Goal: Task Accomplishment & Management: Complete application form

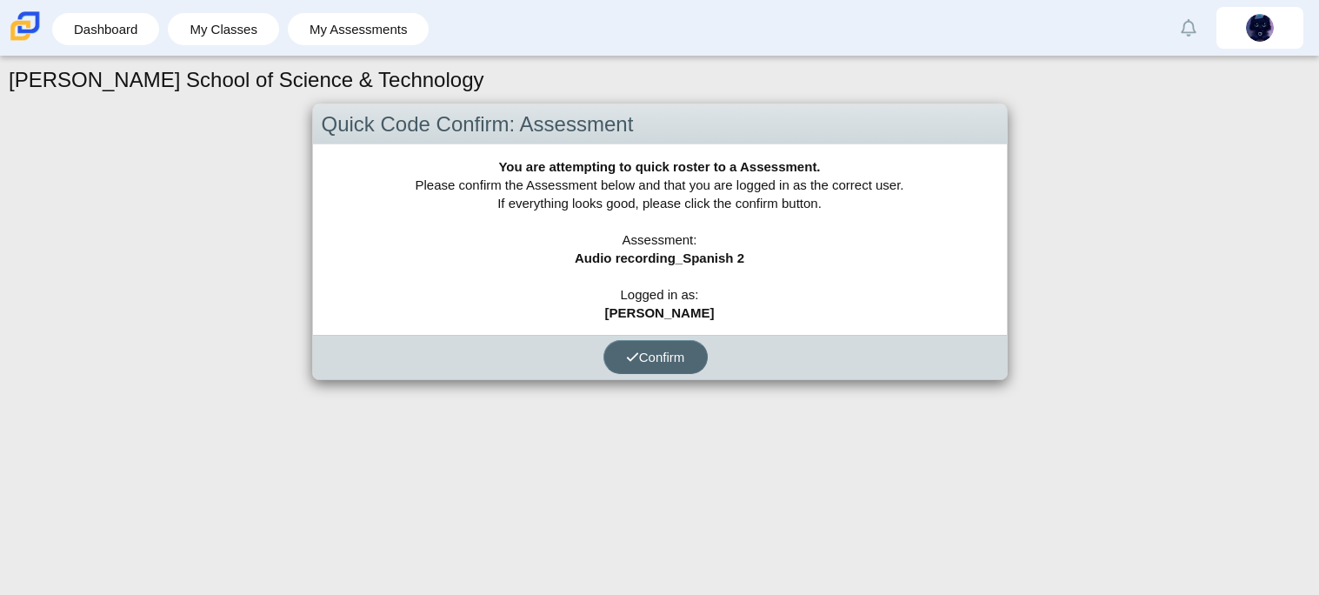
click at [671, 356] on span "Confirm" at bounding box center [655, 357] width 59 height 15
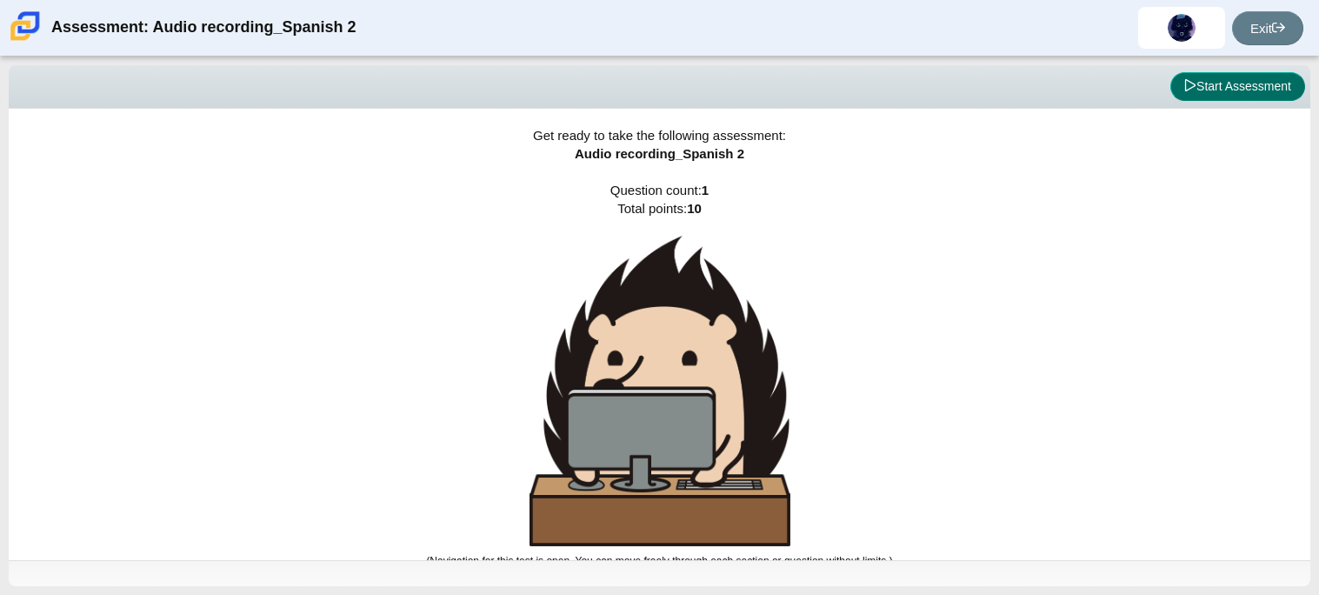
click at [1253, 81] on button "Start Assessment" at bounding box center [1237, 87] width 135 height 30
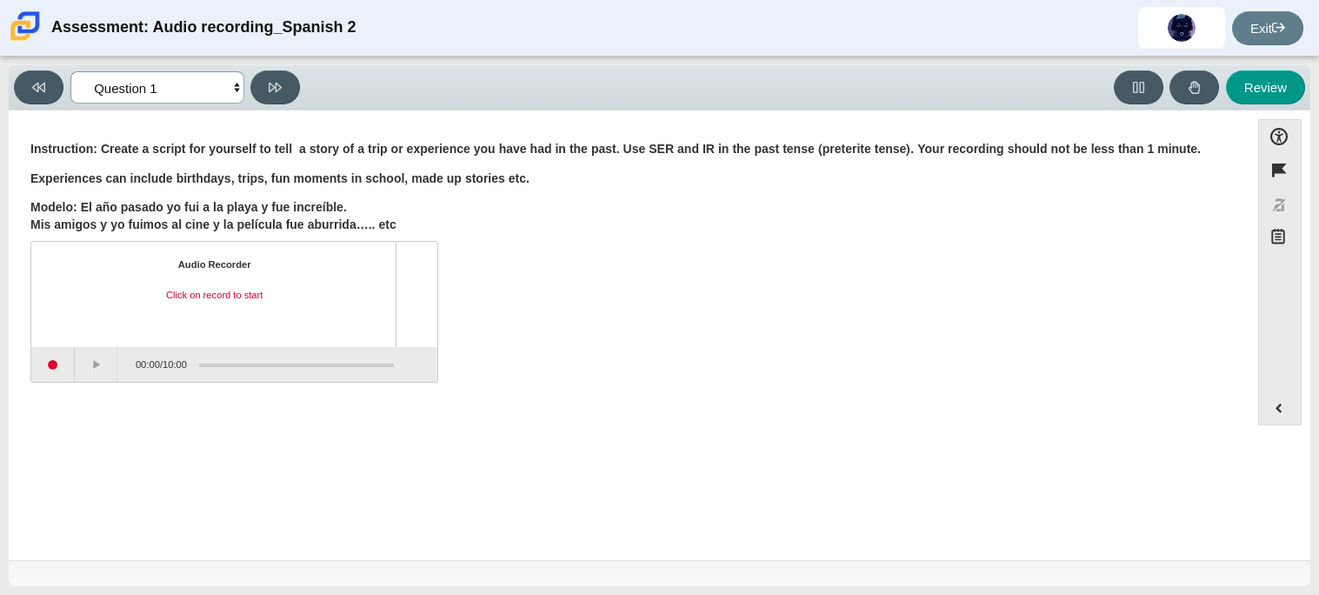
click at [233, 84] on select "Questions Question 1 Review Review Answers" at bounding box center [157, 87] width 174 height 32
click at [234, 84] on select "Questions Question 1 Review Review Answers" at bounding box center [157, 87] width 174 height 32
click at [29, 354] on div "Question Instruction: Create a script for yourself to tell a story of a trip or…" at bounding box center [629, 265] width 1224 height 257
click at [56, 365] on button "Start recording" at bounding box center [52, 364] width 43 height 35
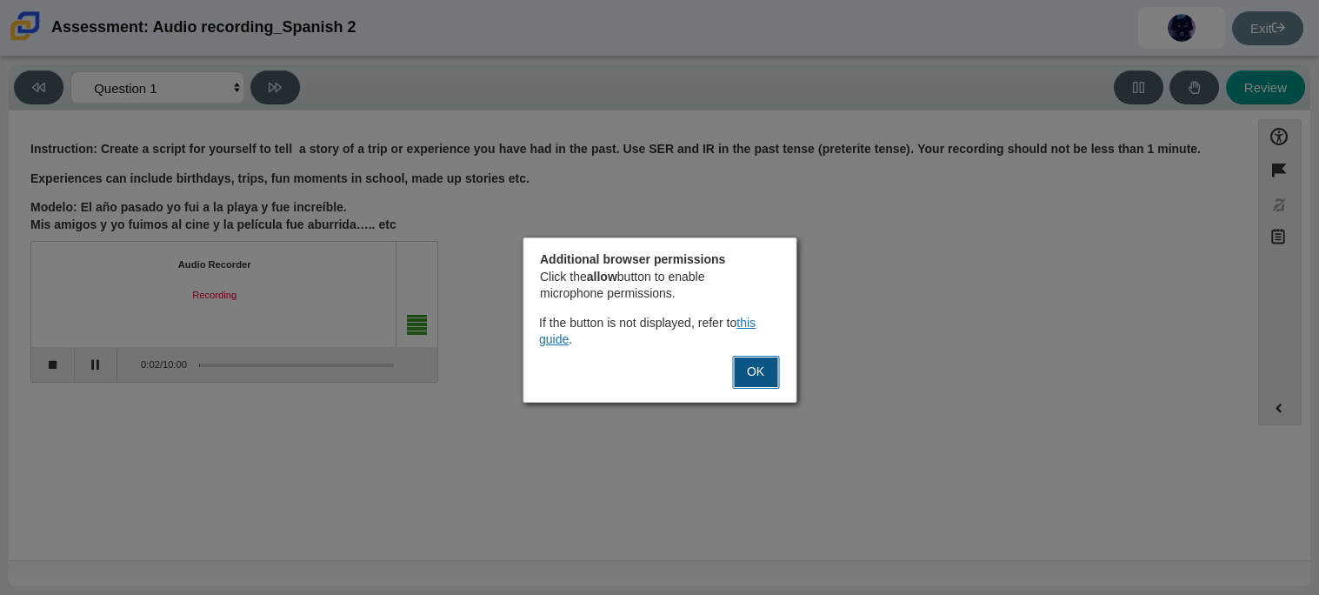
click at [750, 365] on button "OK" at bounding box center [755, 372] width 47 height 33
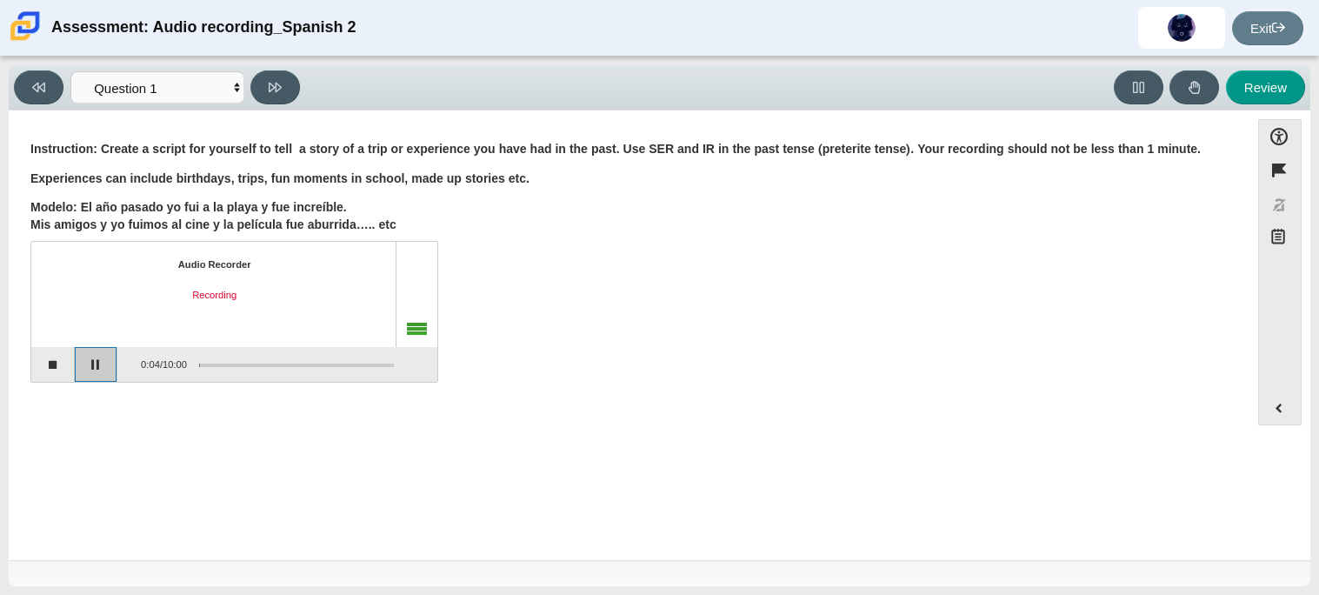
click at [103, 361] on button "Pause" at bounding box center [96, 364] width 43 height 35
click at [59, 358] on button "Stop recording" at bounding box center [52, 364] width 43 height 35
click at [59, 359] on button "Start recording" at bounding box center [52, 364] width 43 height 35
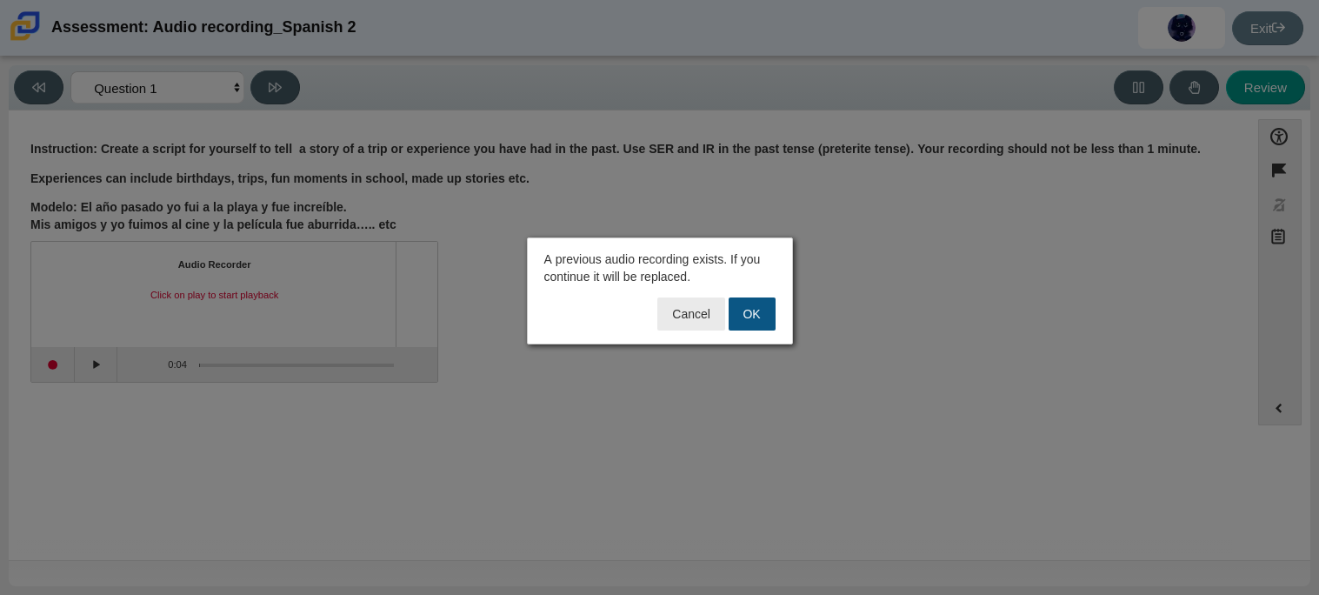
click at [757, 318] on button "OK" at bounding box center [752, 313] width 47 height 33
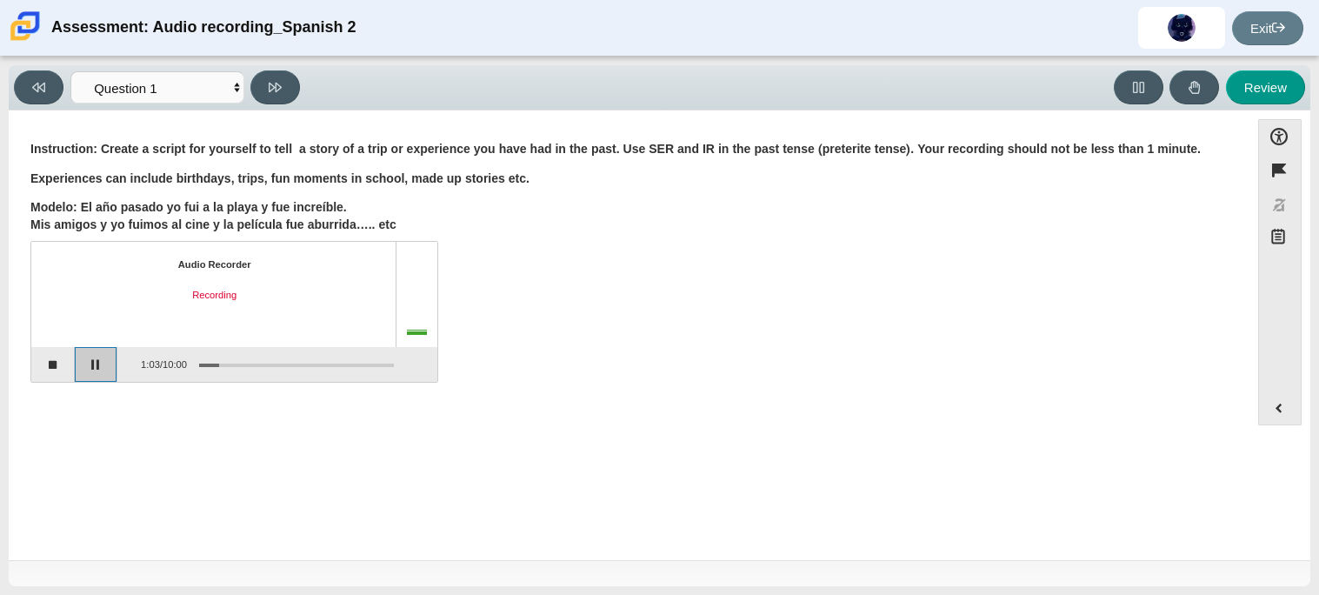
click at [92, 367] on button "Pause" at bounding box center [96, 364] width 43 height 35
click at [61, 362] on button "Stop recording" at bounding box center [52, 364] width 43 height 35
click at [52, 363] on button "Start recording" at bounding box center [52, 364] width 43 height 35
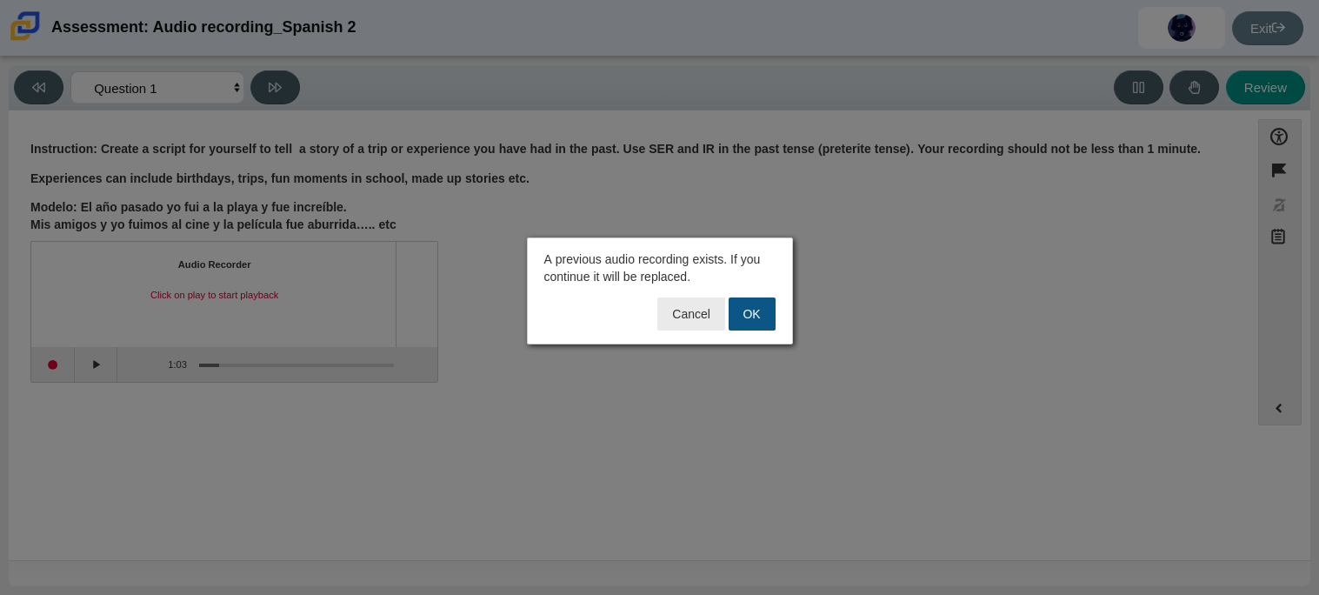
click at [755, 322] on button "OK" at bounding box center [752, 313] width 47 height 33
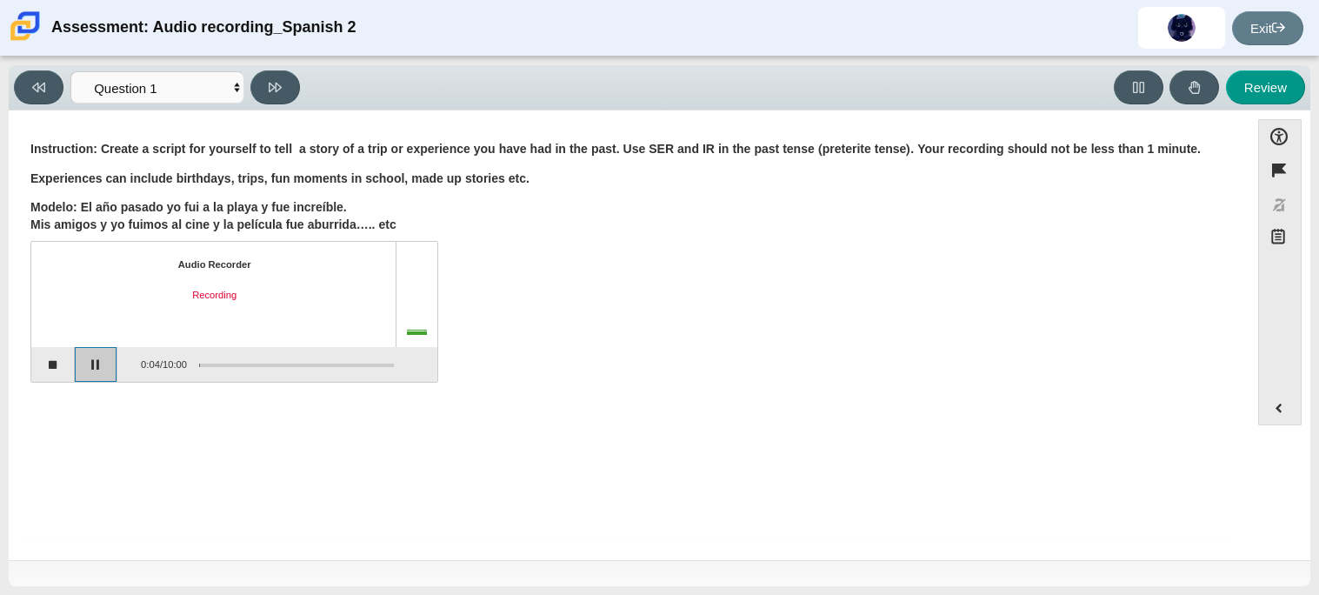
click at [98, 367] on button "Pause" at bounding box center [96, 364] width 43 height 35
click at [65, 363] on button "Stop recording" at bounding box center [52, 364] width 43 height 35
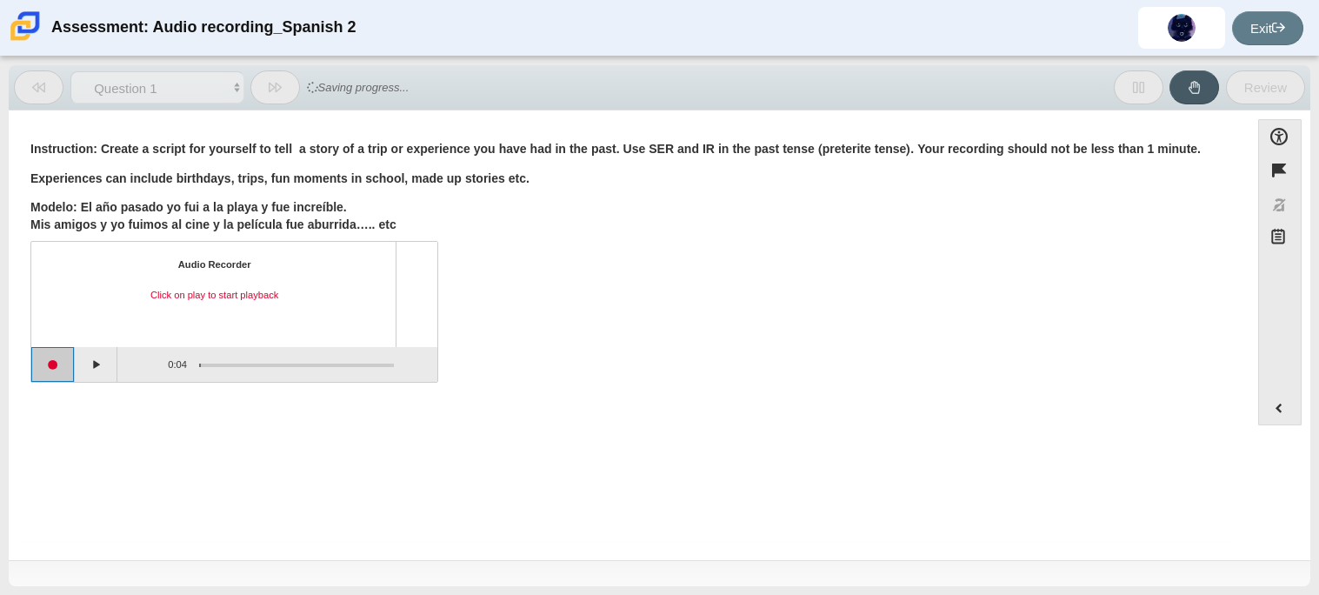
click at [62, 363] on button "Start recording" at bounding box center [52, 364] width 43 height 35
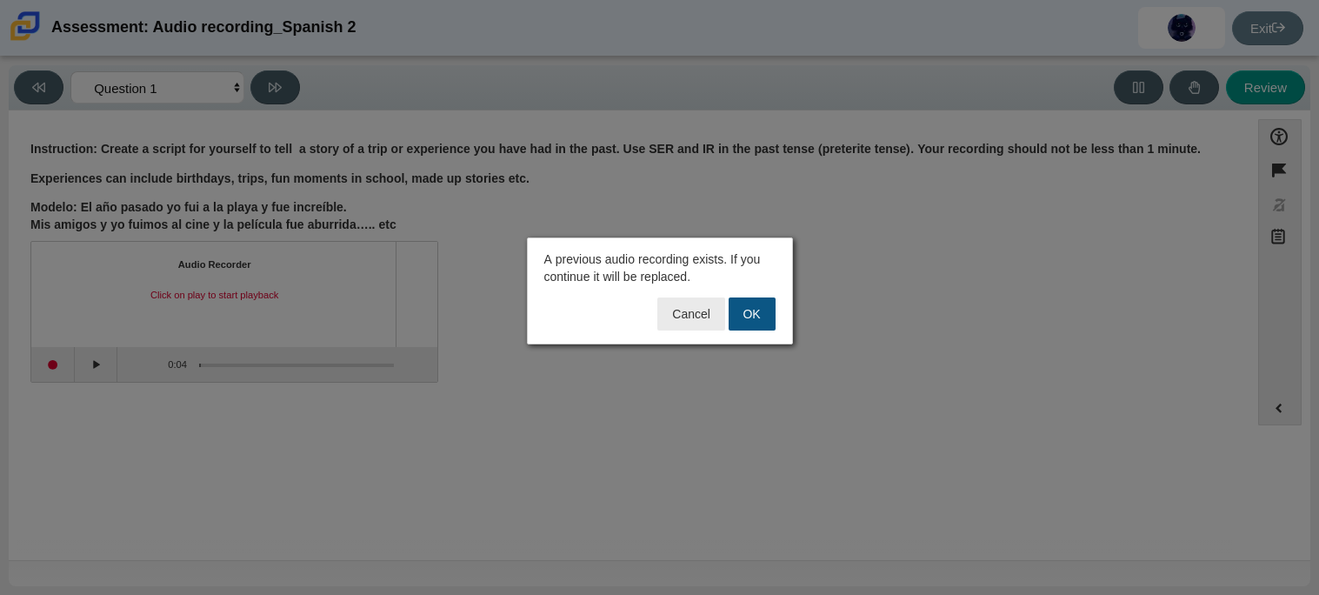
click at [763, 310] on button "OK" at bounding box center [752, 313] width 47 height 33
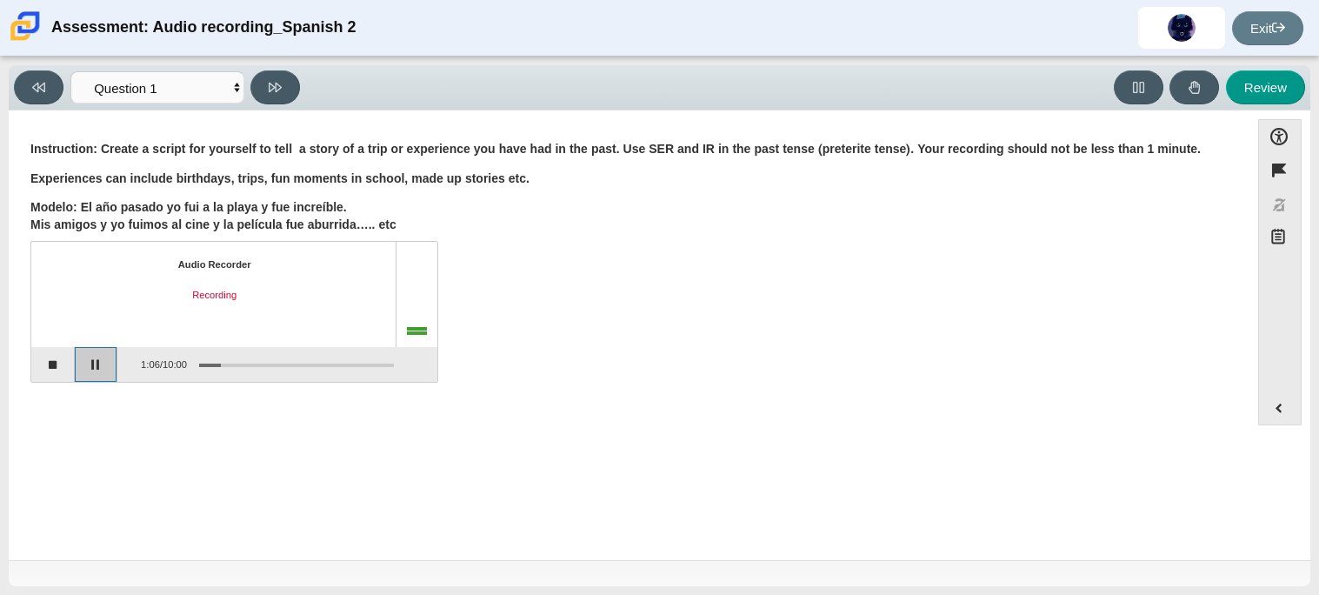
click at [95, 357] on button "Pause" at bounding box center [96, 364] width 43 height 35
click at [90, 360] on button "Continue recording" at bounding box center [96, 364] width 43 height 35
click at [90, 360] on button "Pause" at bounding box center [96, 364] width 43 height 35
click at [204, 296] on div "Recording paused" at bounding box center [214, 296] width 335 height 14
click at [407, 317] on div "Assessment items" at bounding box center [417, 294] width 42 height 104
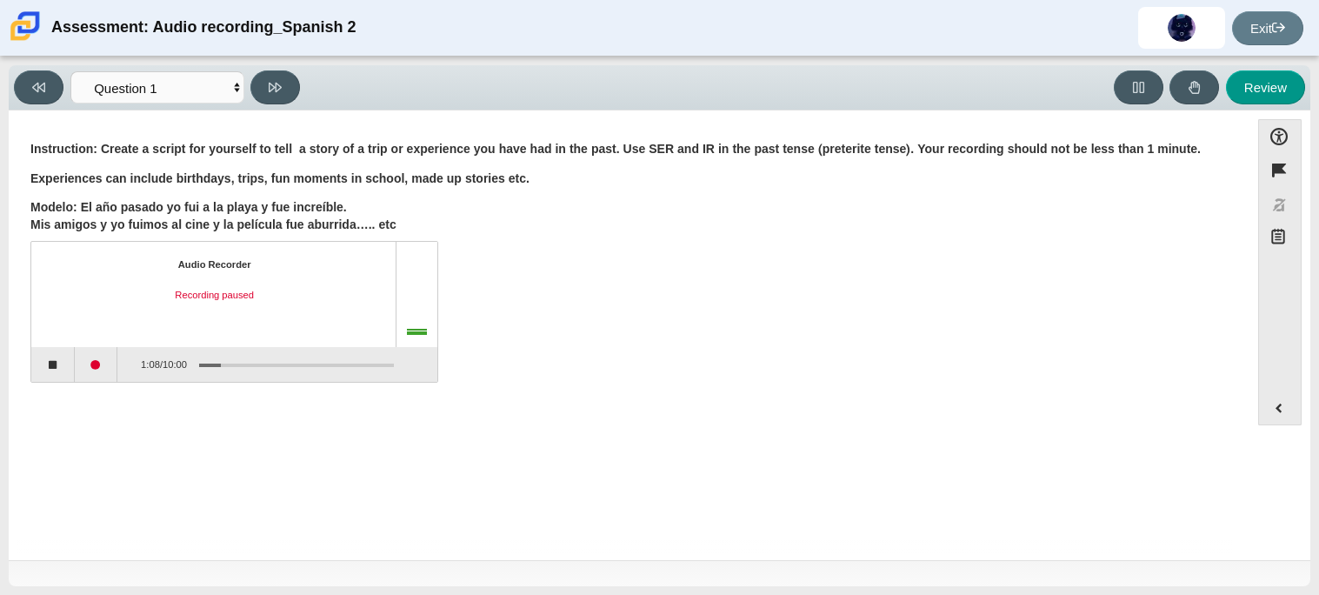
click at [407, 317] on div "Assessment items" at bounding box center [417, 294] width 42 height 104
click at [103, 354] on button "Continue recording" at bounding box center [96, 364] width 43 height 35
click at [103, 353] on button "Pause" at bounding box center [96, 364] width 43 height 35
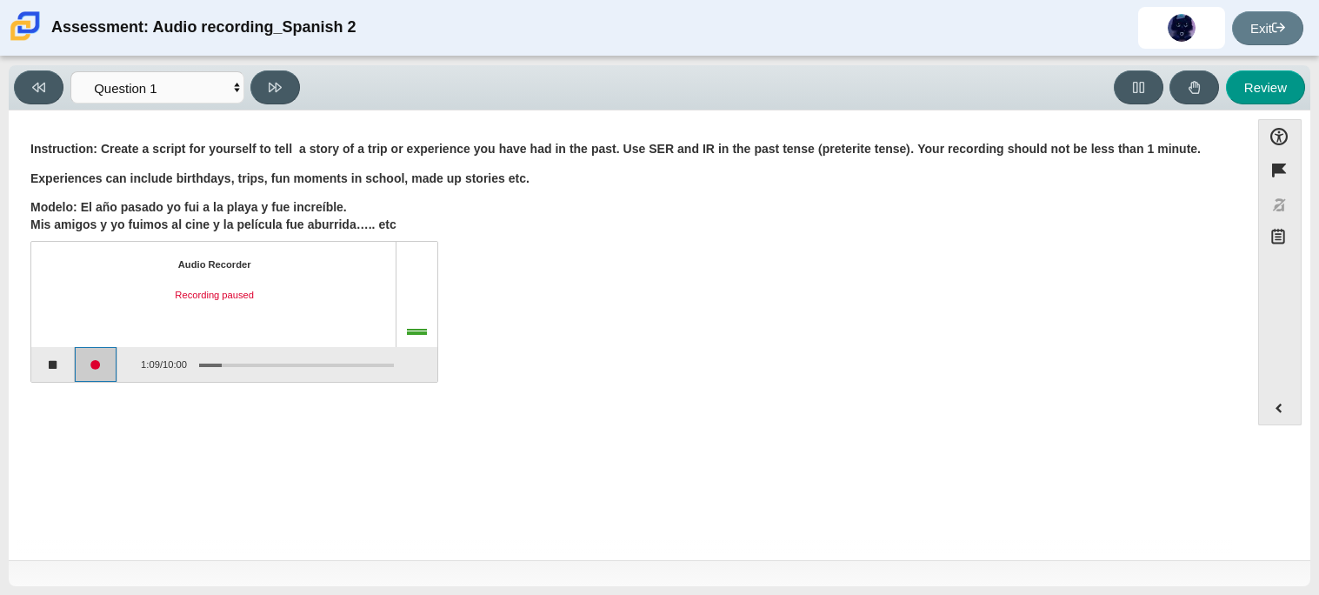
click at [103, 353] on button "Continue recording" at bounding box center [96, 364] width 43 height 35
click at [103, 353] on button "Pause" at bounding box center [96, 364] width 43 height 35
click at [103, 353] on button "Continue recording" at bounding box center [96, 364] width 43 height 35
click at [103, 353] on button "Pause" at bounding box center [96, 364] width 43 height 35
click at [208, 298] on div "Recording paused" at bounding box center [214, 296] width 335 height 14
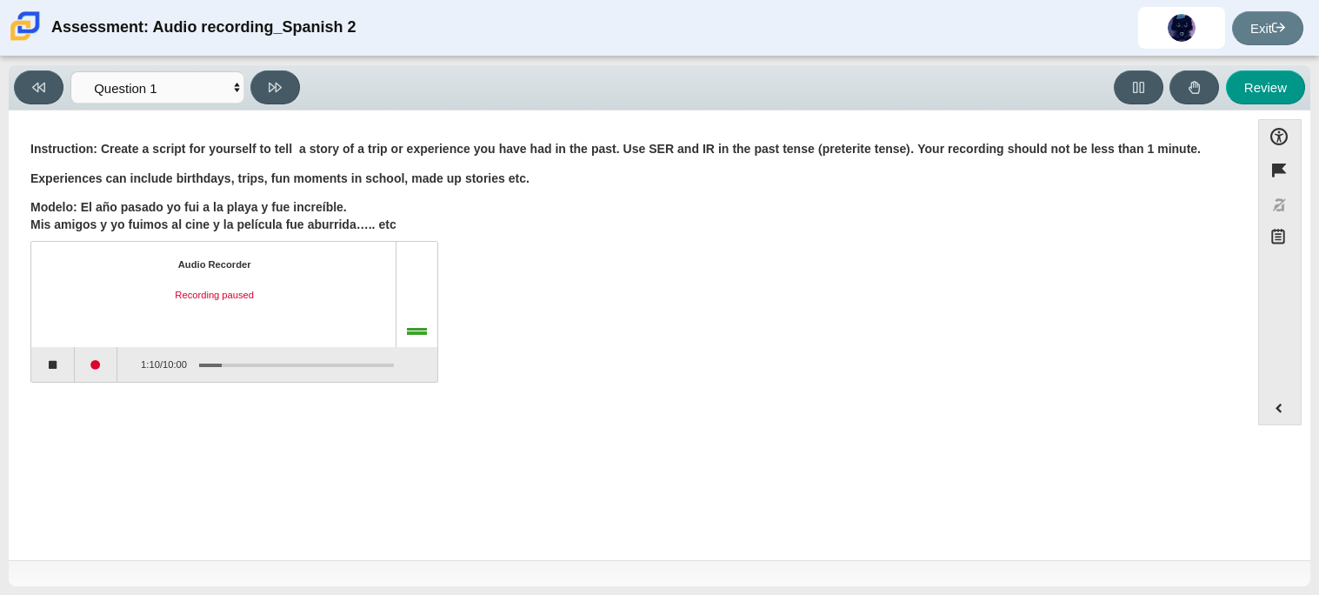
click at [208, 298] on div "Recording paused" at bounding box center [214, 296] width 335 height 14
click at [670, 335] on div "Audio Recorder Recording paused 1:10 / 10:00" at bounding box center [628, 313] width 1197 height 137
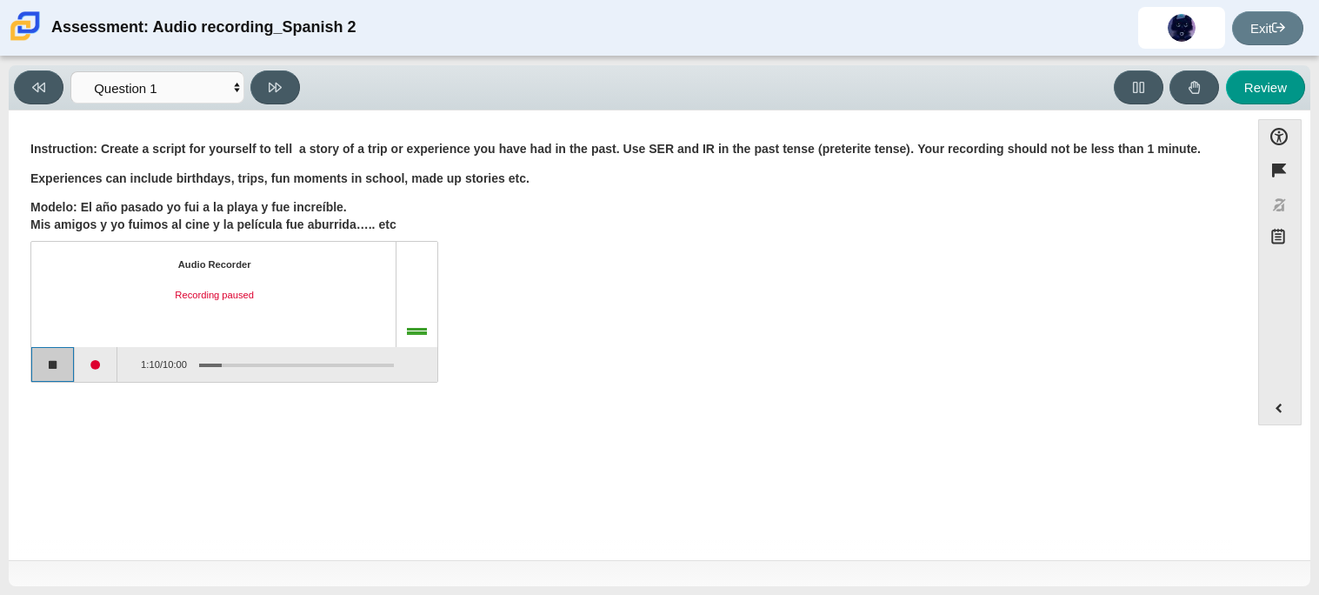
click at [43, 370] on button "Stop recording" at bounding box center [52, 364] width 43 height 35
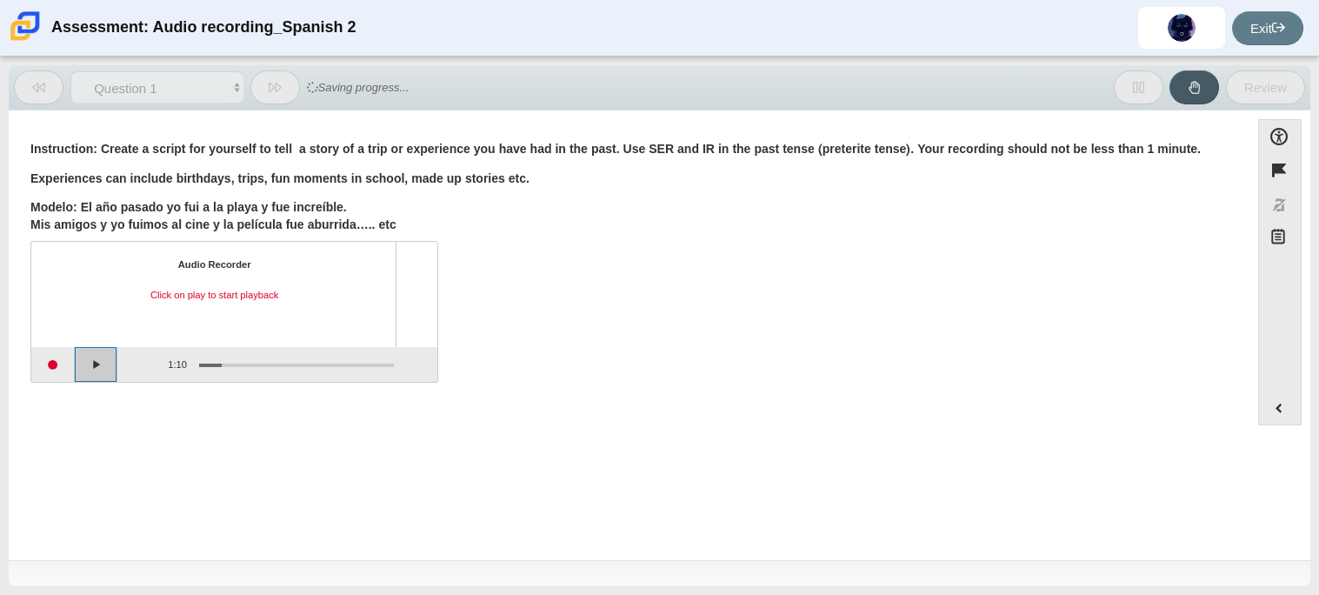
click at [109, 369] on button "Play" at bounding box center [96, 364] width 43 height 35
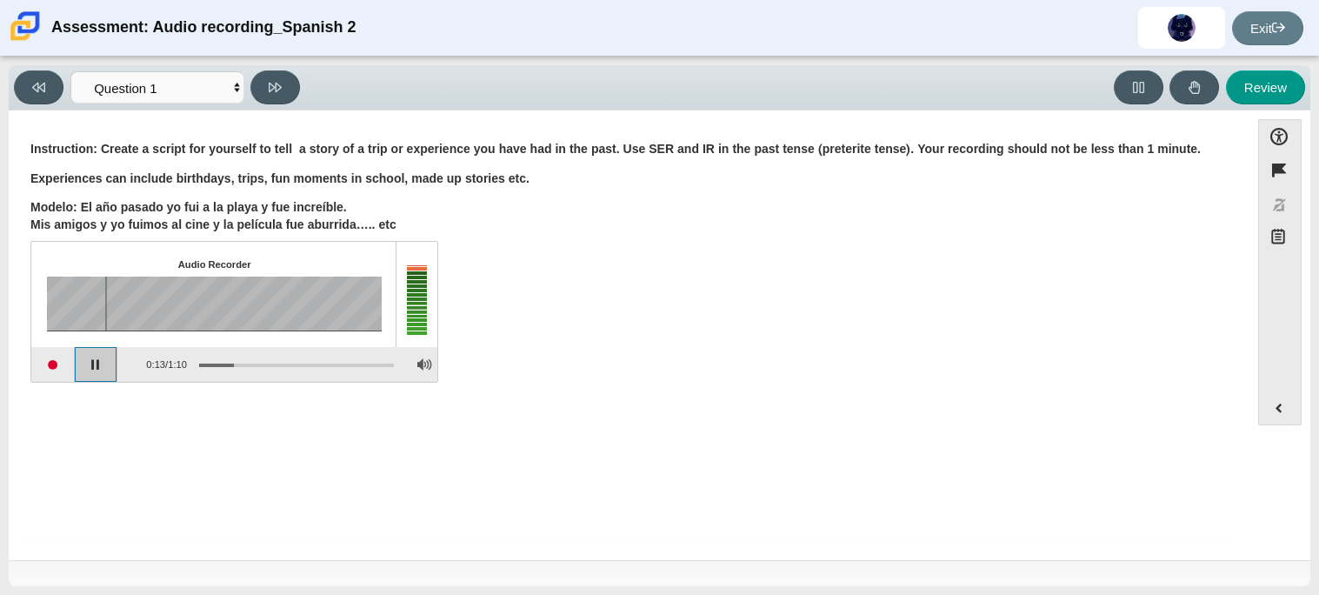
click at [109, 369] on button "Pause playback" at bounding box center [96, 364] width 43 height 35
click at [34, 354] on button "Start recording" at bounding box center [52, 364] width 43 height 35
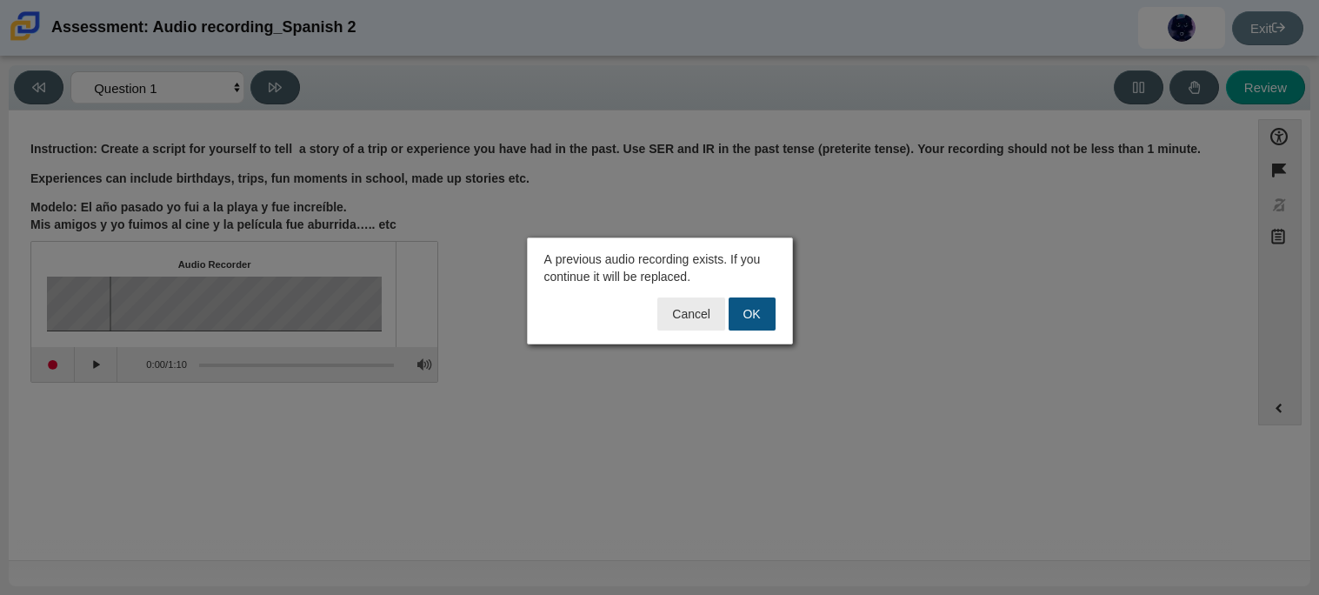
click at [762, 302] on button "OK" at bounding box center [752, 313] width 47 height 33
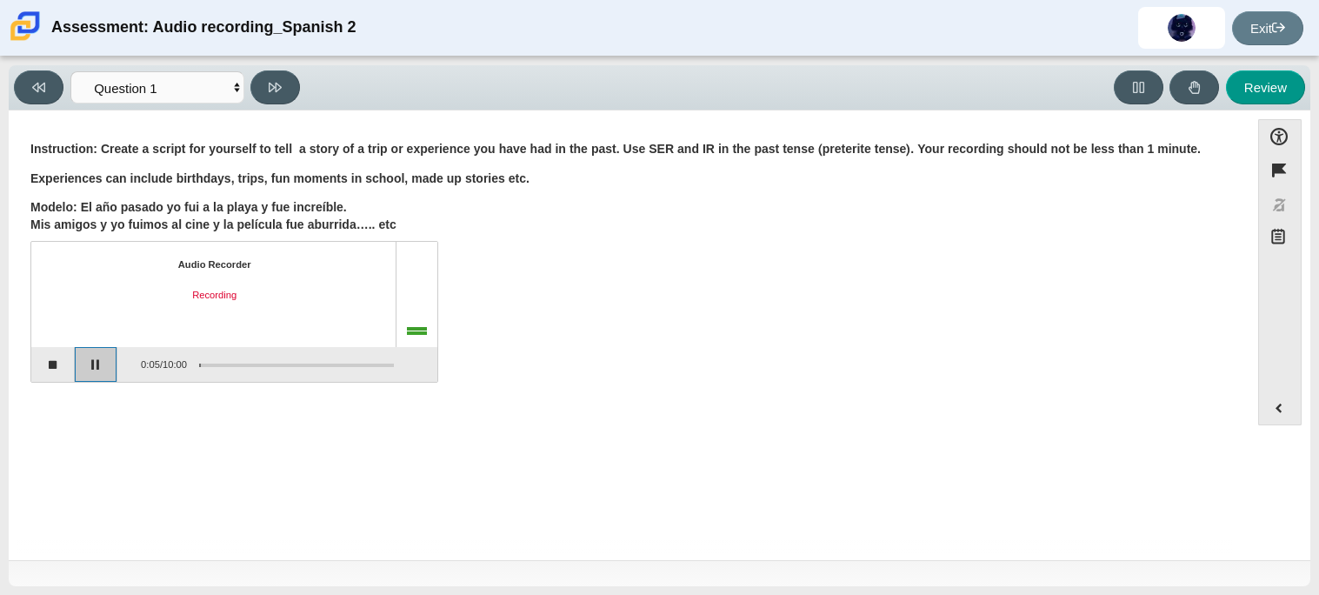
click at [117, 368] on button "Pause" at bounding box center [96, 364] width 43 height 35
click at [68, 361] on button "Stop recording" at bounding box center [52, 364] width 43 height 35
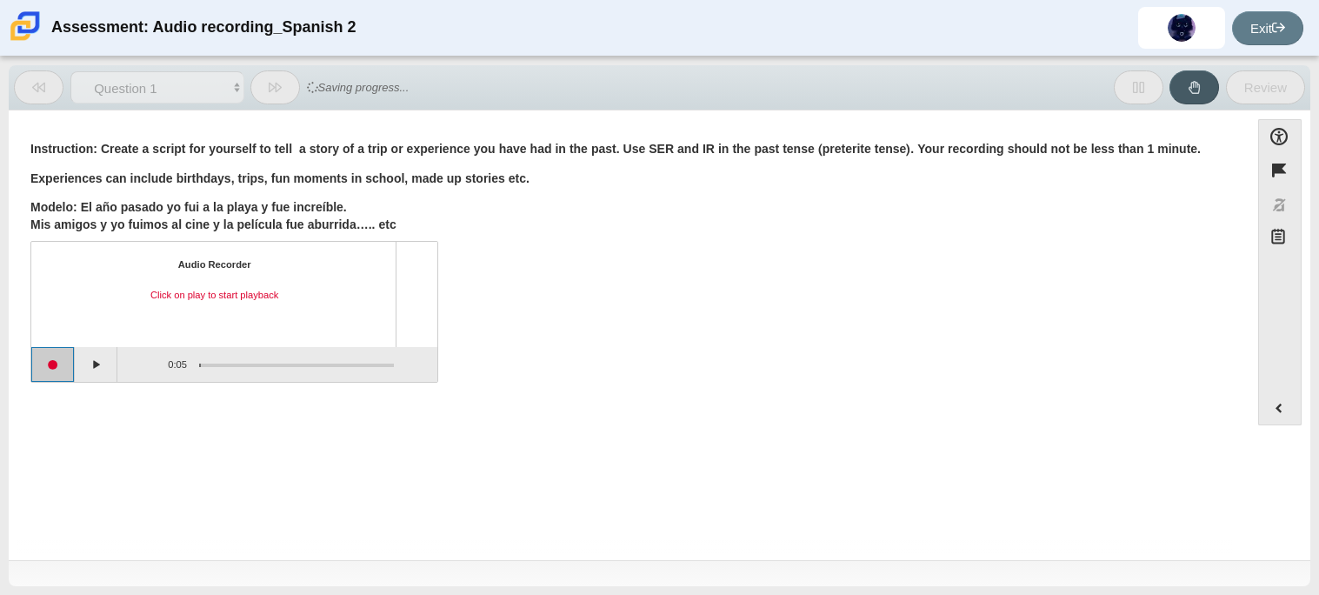
click at [64, 374] on button "Start recording" at bounding box center [52, 364] width 43 height 35
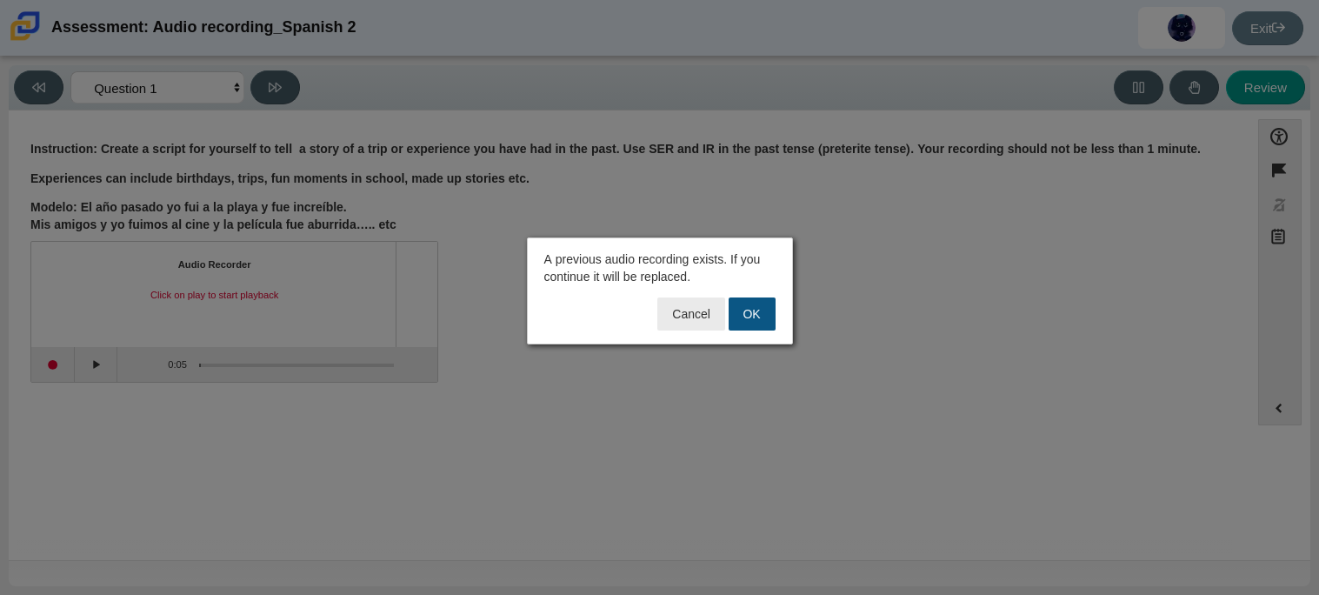
click at [758, 308] on button "OK" at bounding box center [752, 313] width 47 height 33
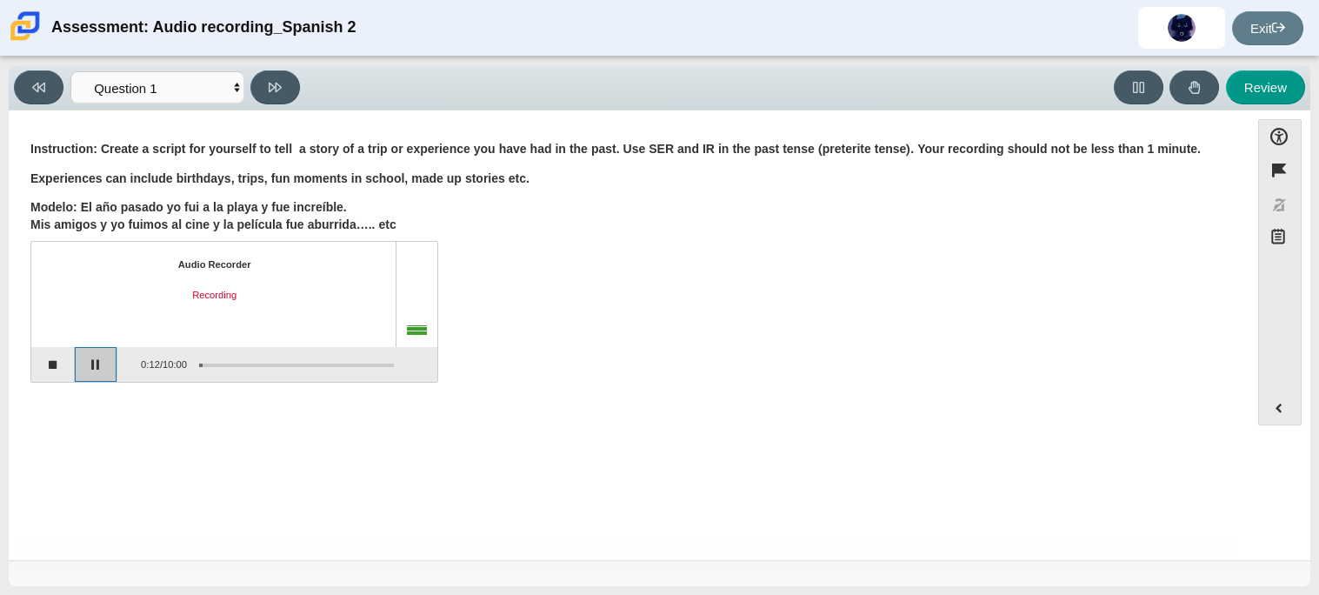
click at [89, 361] on button "Pause" at bounding box center [96, 364] width 43 height 35
click at [65, 363] on button "Stop recording" at bounding box center [52, 364] width 43 height 35
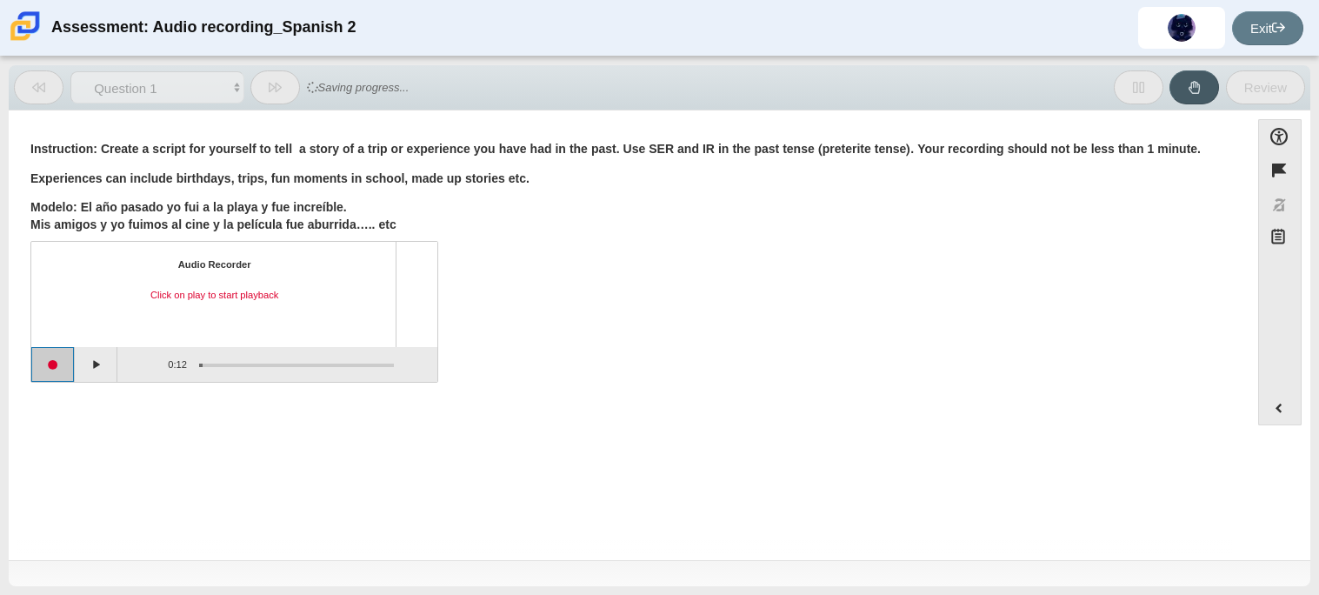
click at [57, 367] on button "Start recording" at bounding box center [52, 364] width 43 height 35
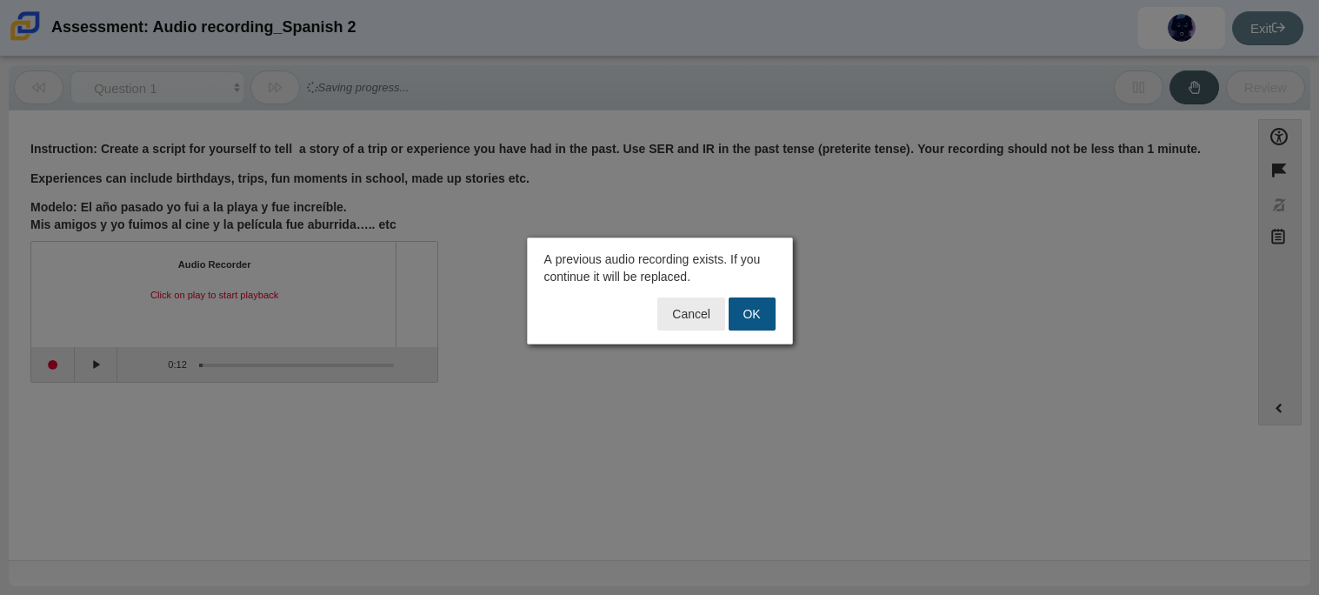
click at [749, 314] on button "OK" at bounding box center [752, 313] width 47 height 33
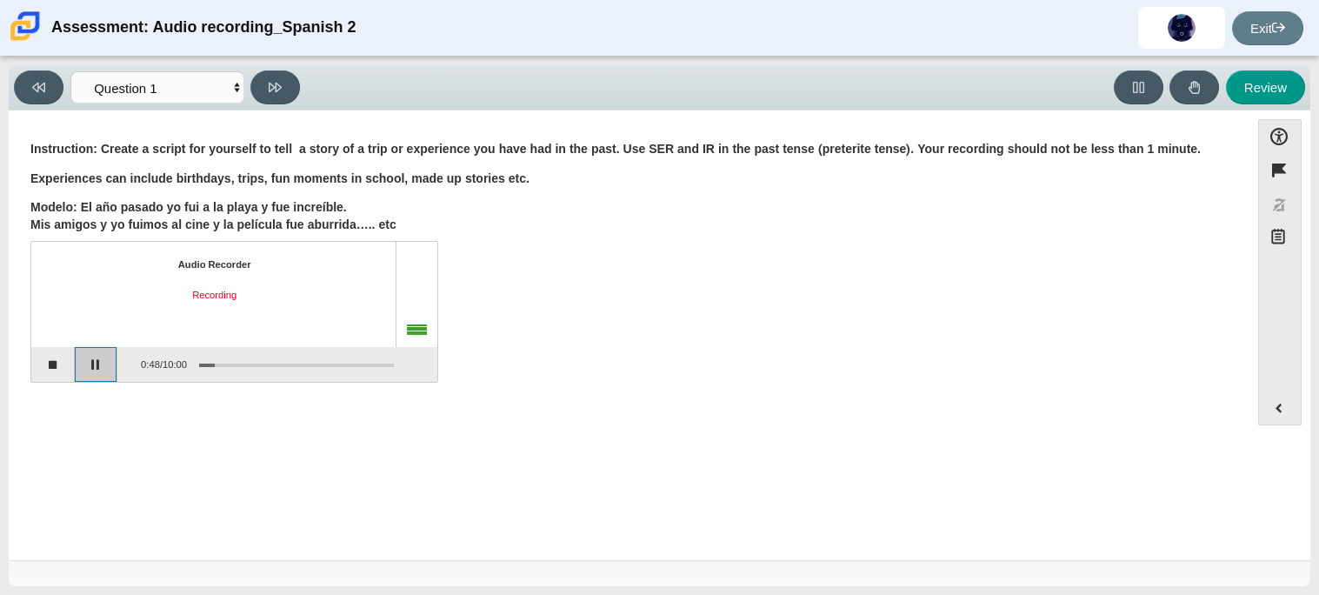
click at [83, 351] on button "Pause" at bounding box center [96, 364] width 43 height 35
click at [51, 351] on button "Stop recording" at bounding box center [52, 364] width 43 height 35
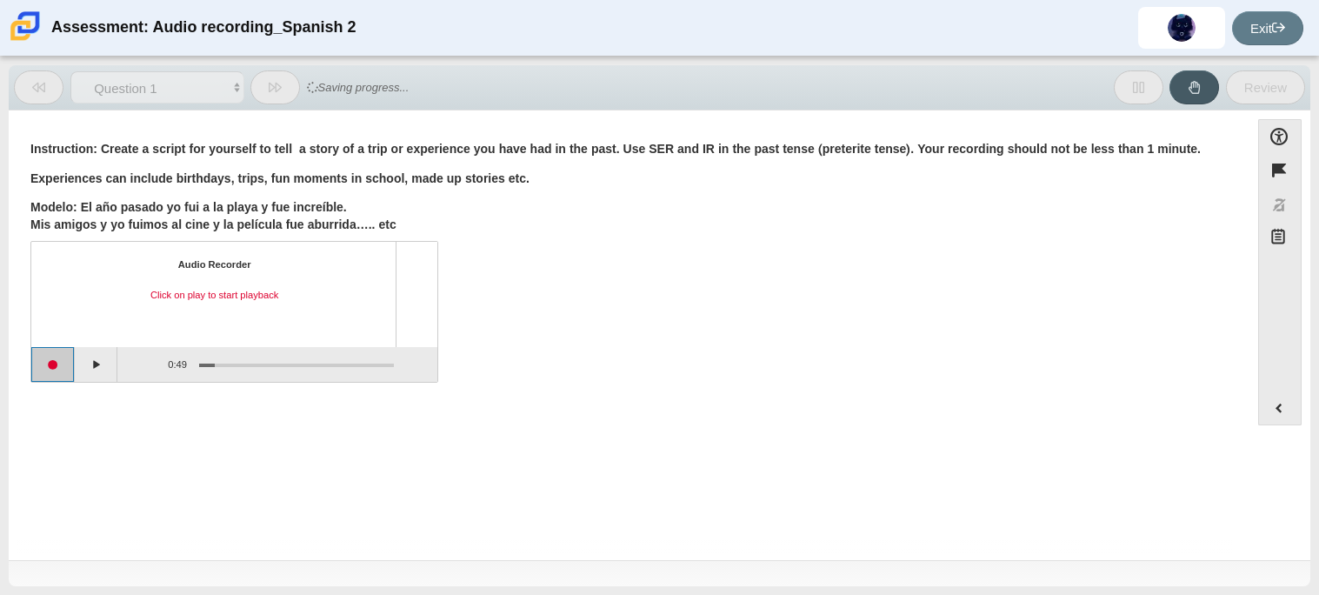
click at [51, 358] on button "Start recording" at bounding box center [52, 364] width 43 height 35
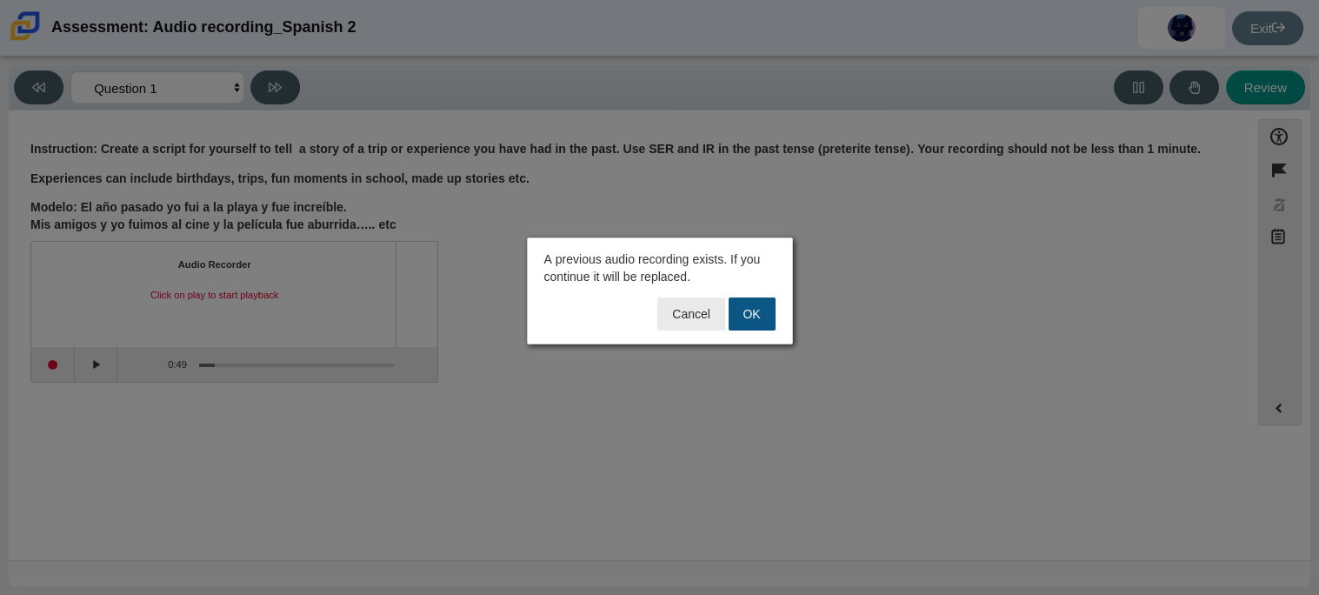
click at [756, 317] on button "OK" at bounding box center [752, 313] width 47 height 33
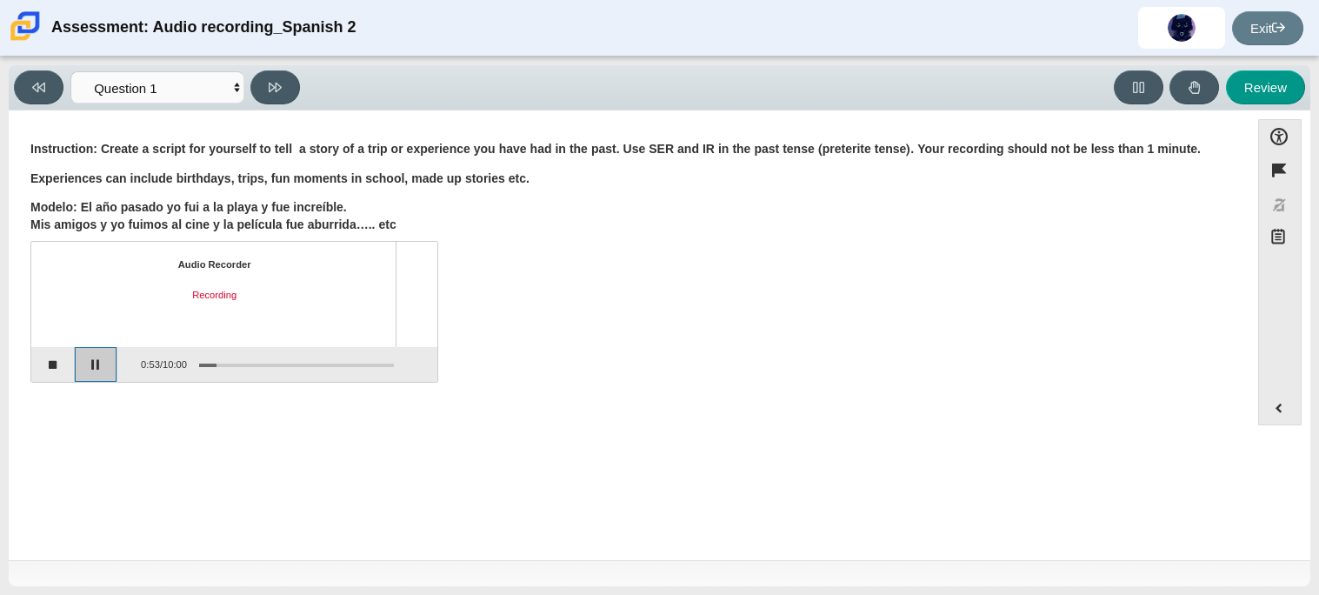
click at [102, 366] on button "Pause" at bounding box center [96, 364] width 43 height 35
click at [59, 371] on button "Stop recording" at bounding box center [52, 364] width 43 height 35
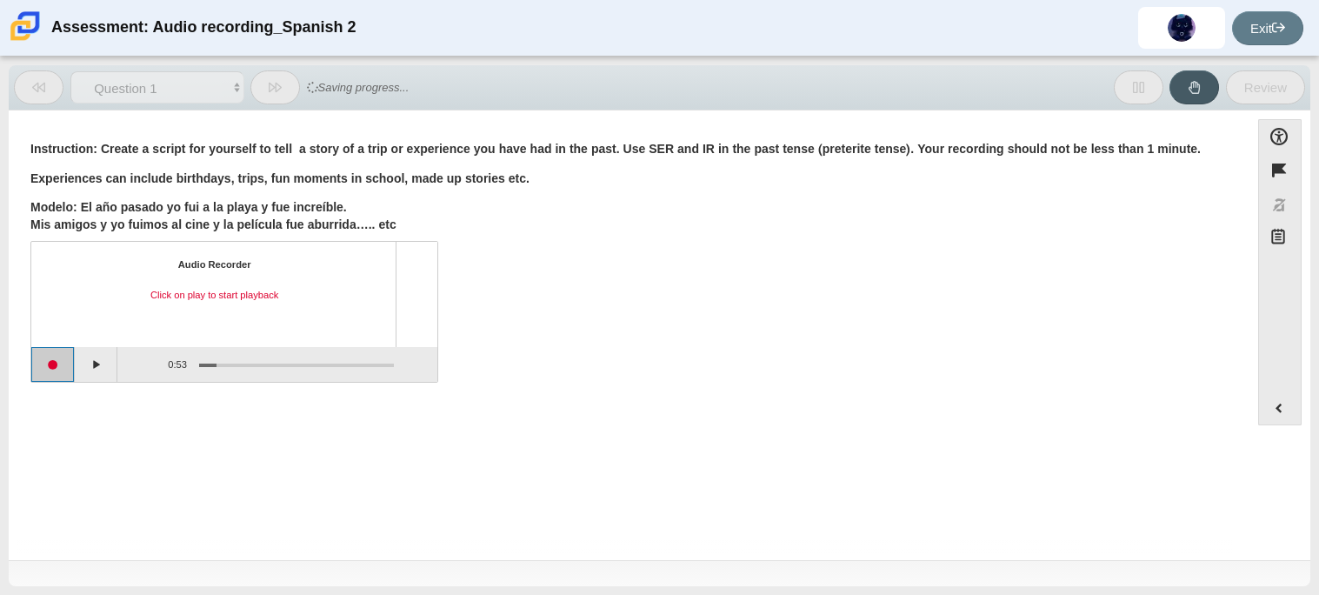
click at [59, 371] on button "Start recording" at bounding box center [52, 364] width 43 height 35
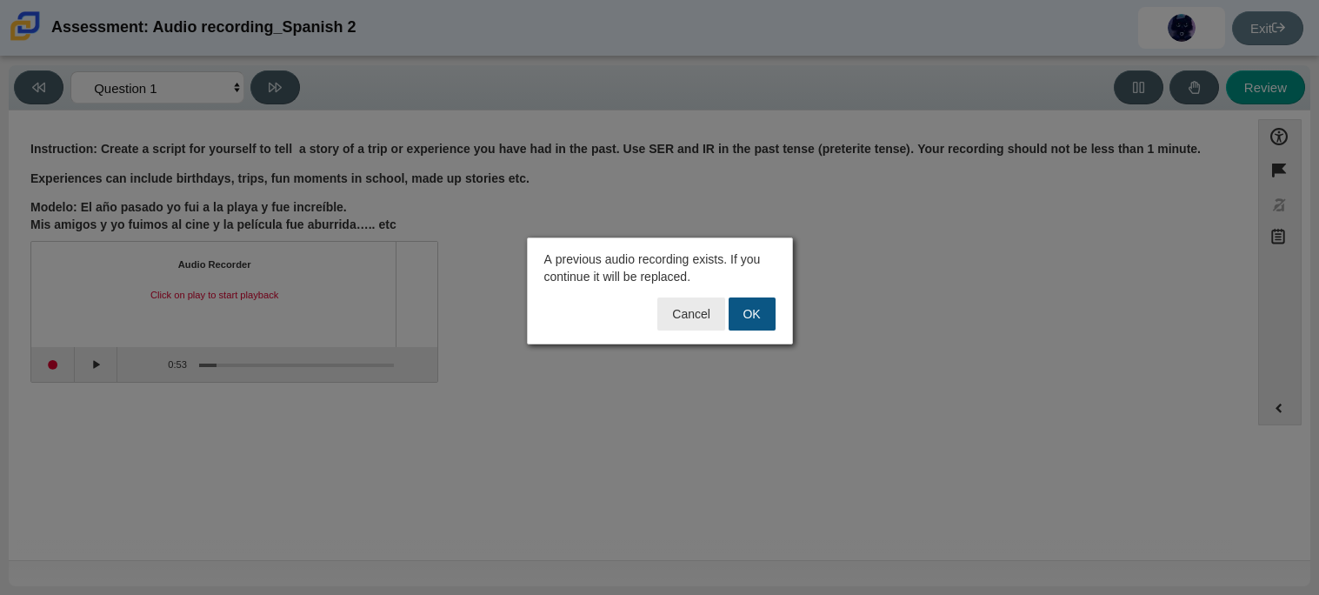
click at [755, 306] on button "OK" at bounding box center [752, 313] width 47 height 33
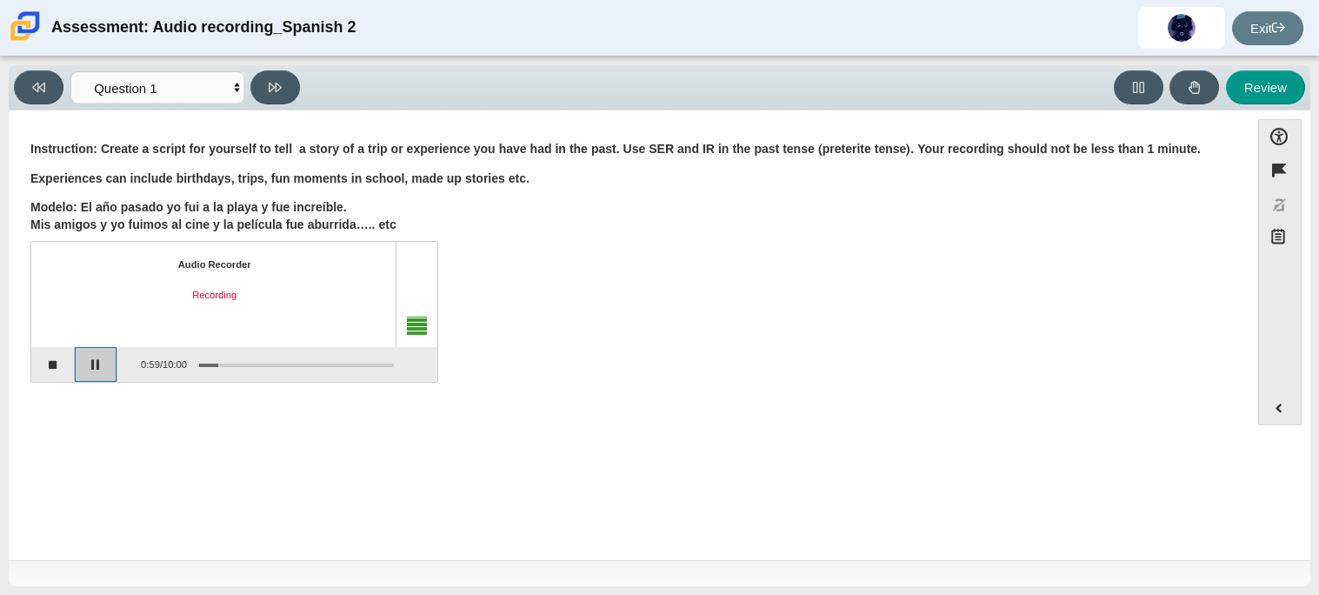
click at [103, 363] on button "Pause" at bounding box center [96, 364] width 43 height 35
click at [67, 363] on button "Stop recording" at bounding box center [52, 364] width 43 height 35
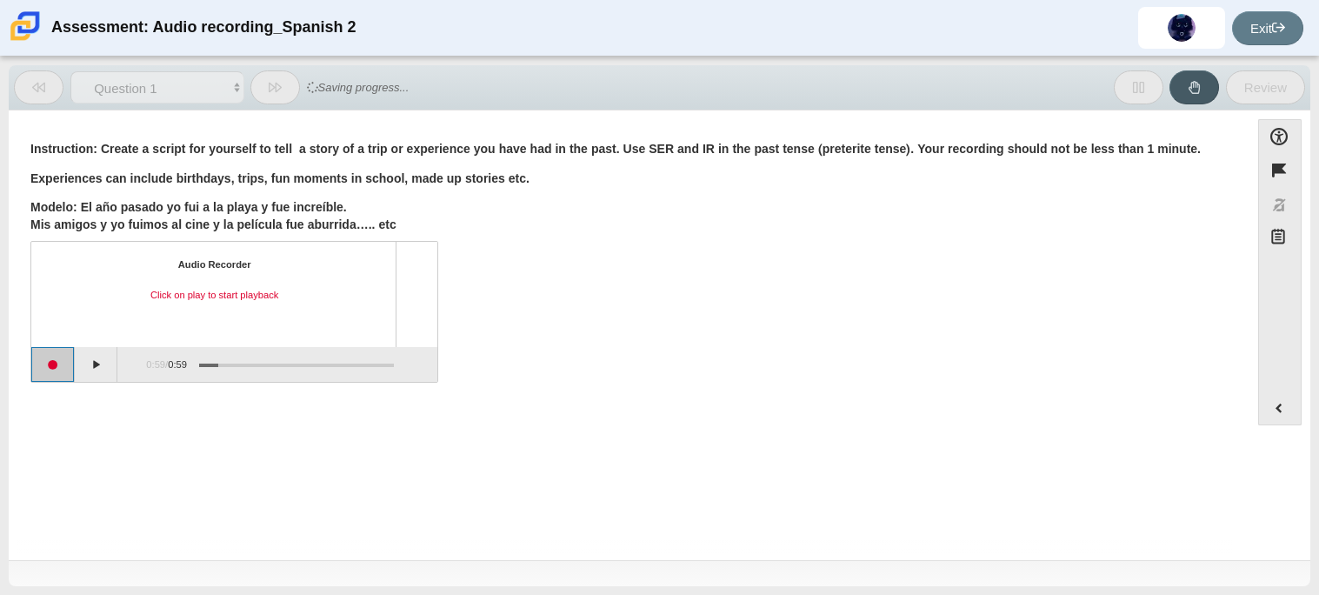
click at [67, 363] on button "Start recording" at bounding box center [52, 364] width 43 height 35
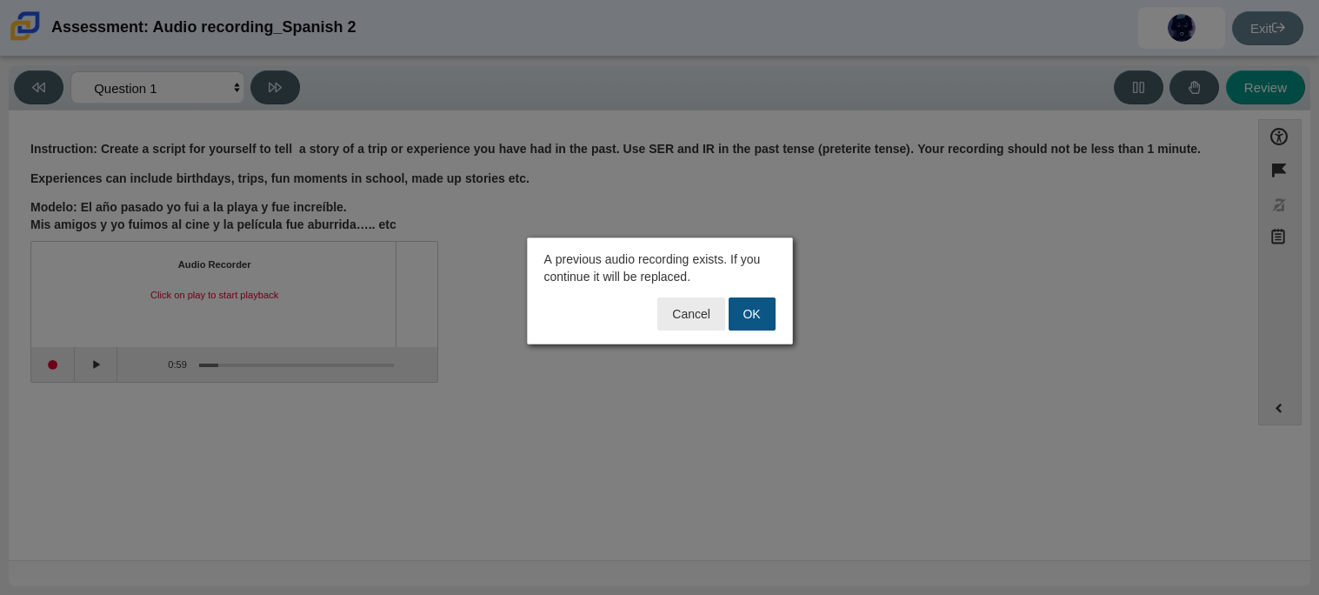
click at [751, 319] on button "OK" at bounding box center [752, 313] width 47 height 33
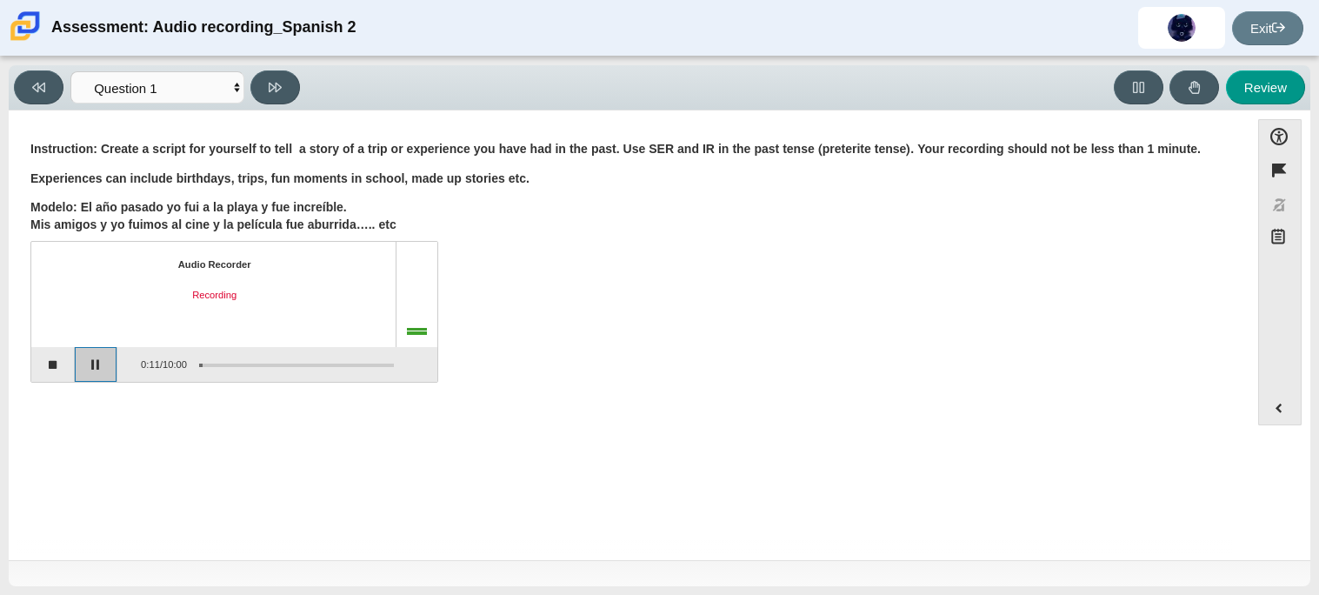
click at [96, 370] on button "Pause" at bounding box center [96, 364] width 43 height 35
click at [26, 363] on div "Question Instruction: Create a script for yourself to tell a story of a trip or…" at bounding box center [629, 265] width 1224 height 257
click at [33, 363] on button "Stop recording" at bounding box center [52, 364] width 43 height 35
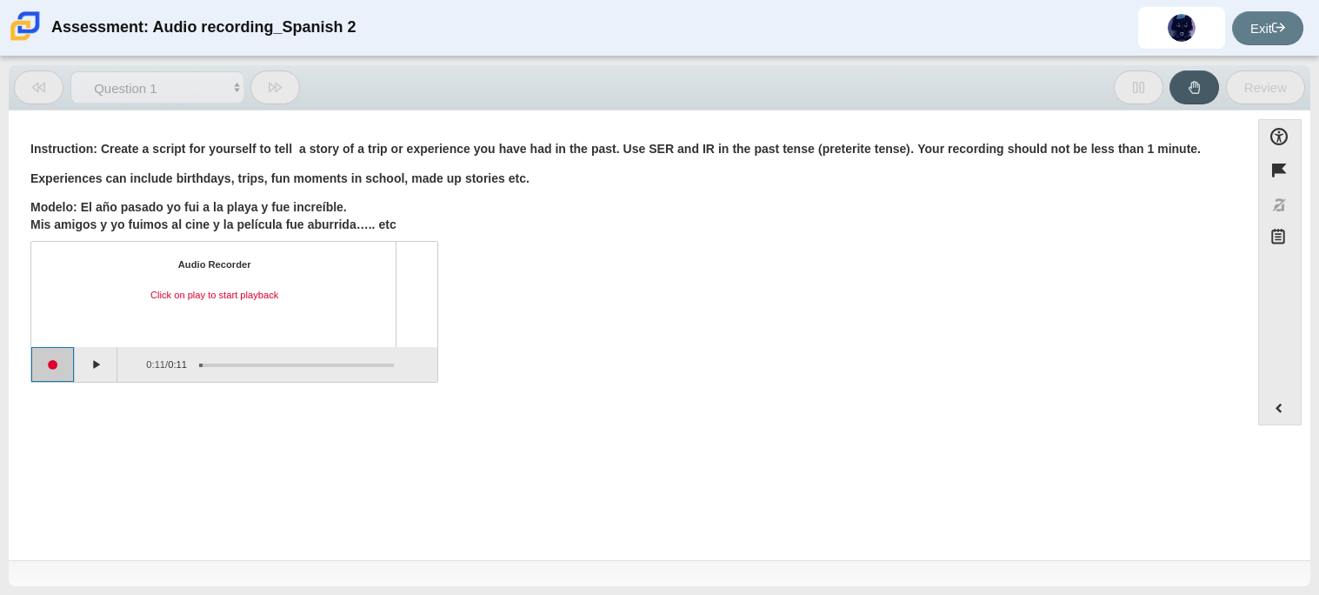
click at [33, 363] on button "Start recording" at bounding box center [52, 364] width 43 height 35
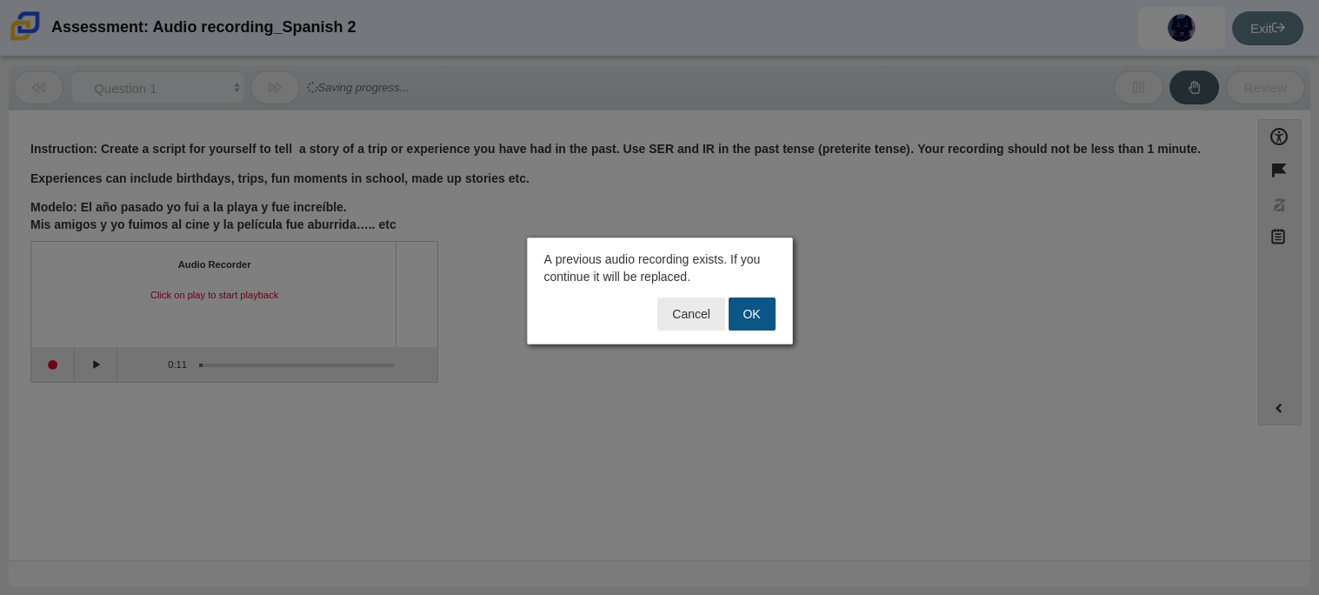
click at [762, 302] on button "OK" at bounding box center [752, 313] width 47 height 33
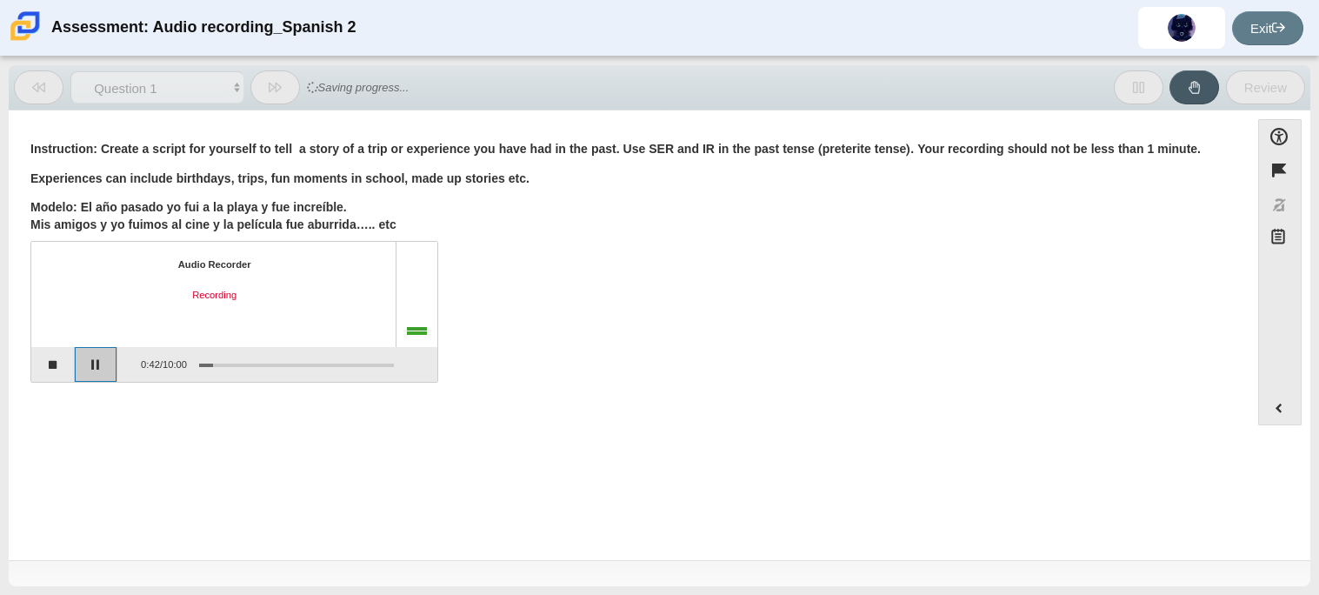
click at [100, 375] on button "Pause" at bounding box center [96, 364] width 43 height 35
click at [54, 358] on button "Stop recording" at bounding box center [52, 364] width 43 height 35
click at [54, 358] on button "Start recording" at bounding box center [52, 364] width 43 height 35
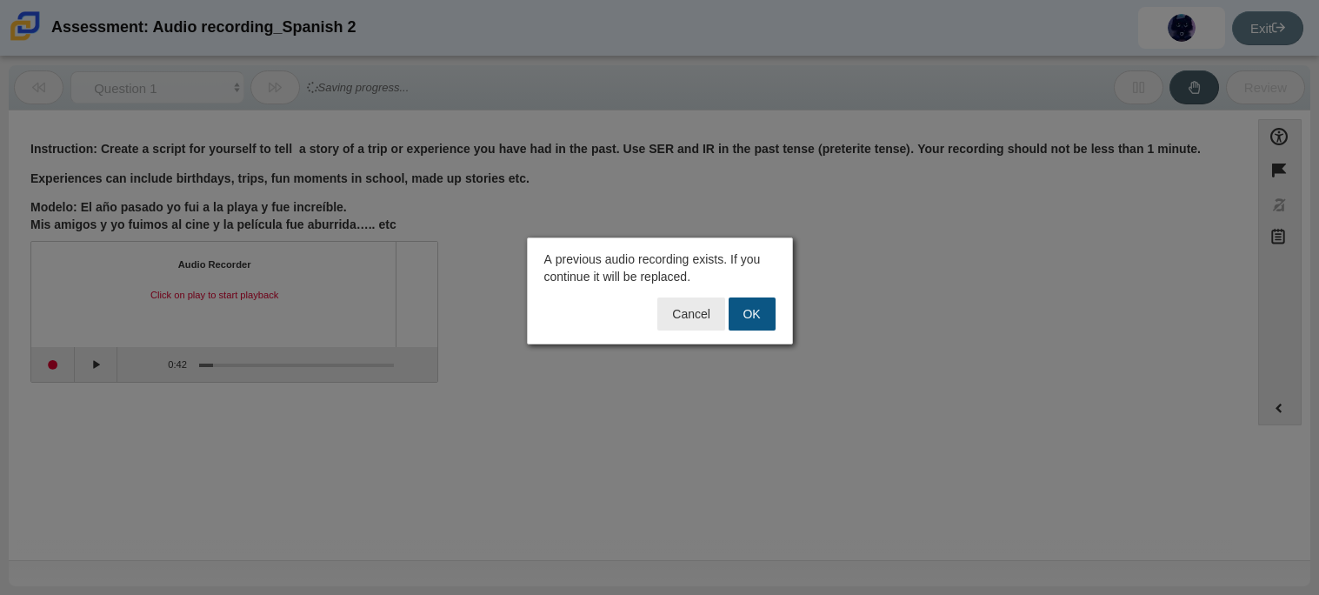
click at [759, 322] on button "OK" at bounding box center [752, 313] width 47 height 33
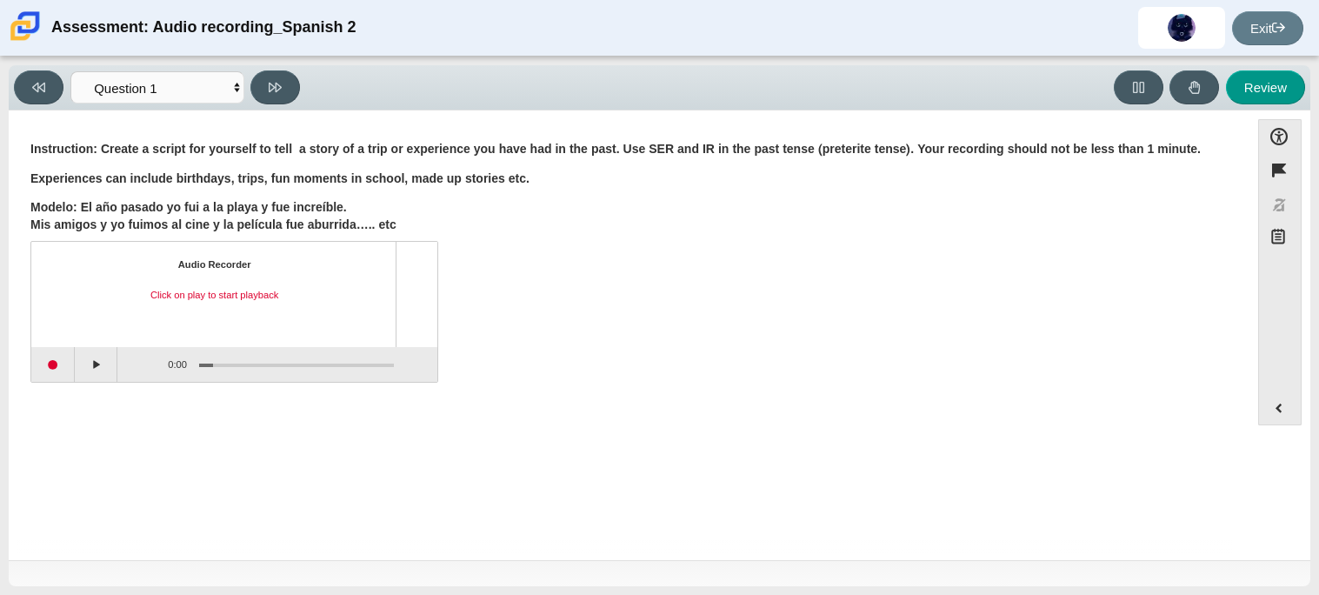
click at [176, 392] on div "Question Instruction: Create a script for yourself to tell a story of a trip or…" at bounding box center [629, 265] width 1224 height 257
click at [44, 362] on button "Start recording" at bounding box center [52, 364] width 43 height 35
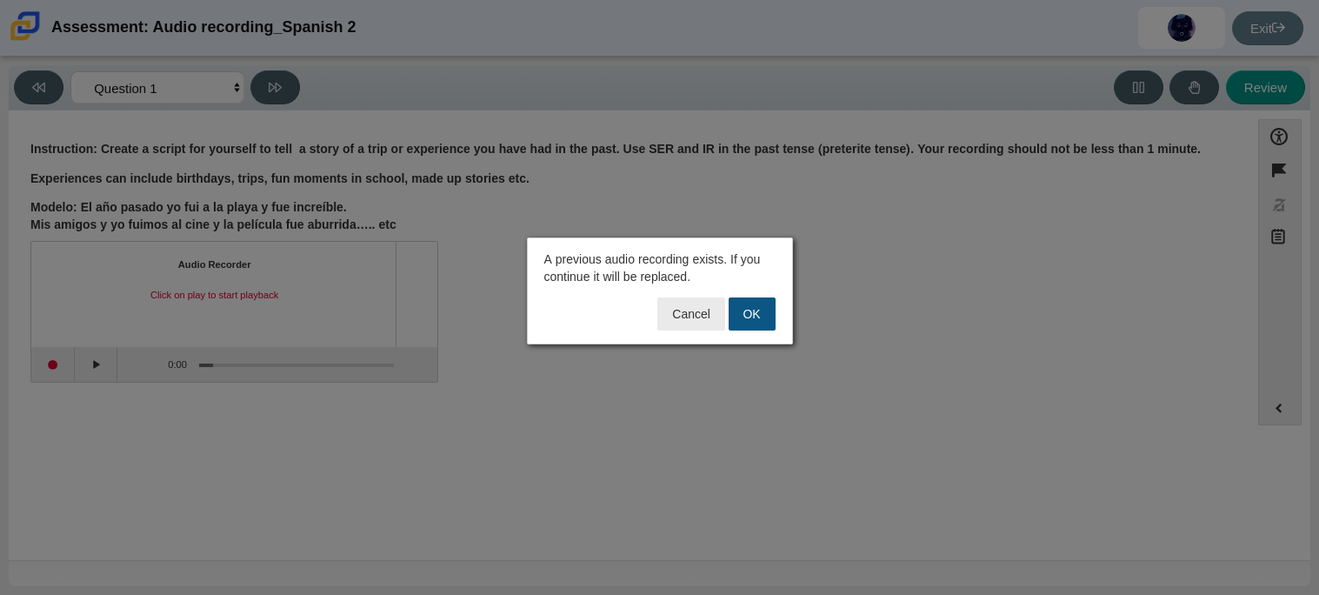
click at [762, 315] on button "OK" at bounding box center [752, 313] width 47 height 33
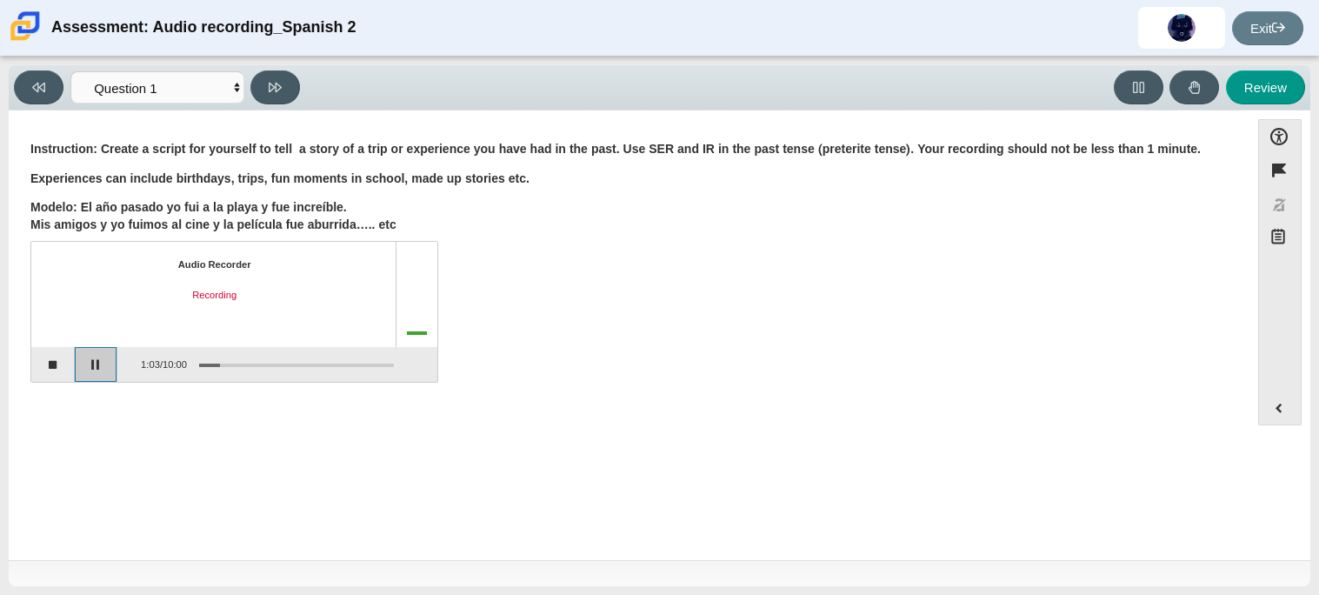
click at [104, 360] on button "Pause" at bounding box center [96, 364] width 43 height 35
click at [57, 364] on button "Stop recording" at bounding box center [52, 364] width 43 height 35
click at [98, 363] on button "Play" at bounding box center [96, 364] width 43 height 35
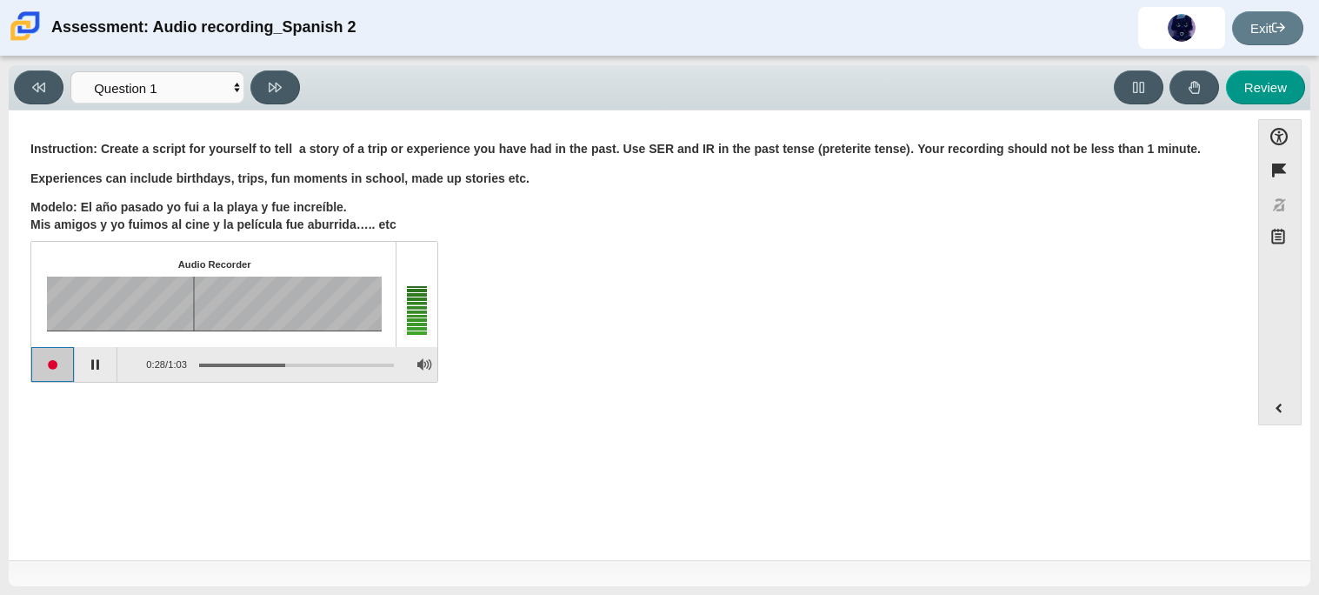
click at [54, 364] on button "Start recording" at bounding box center [52, 364] width 43 height 35
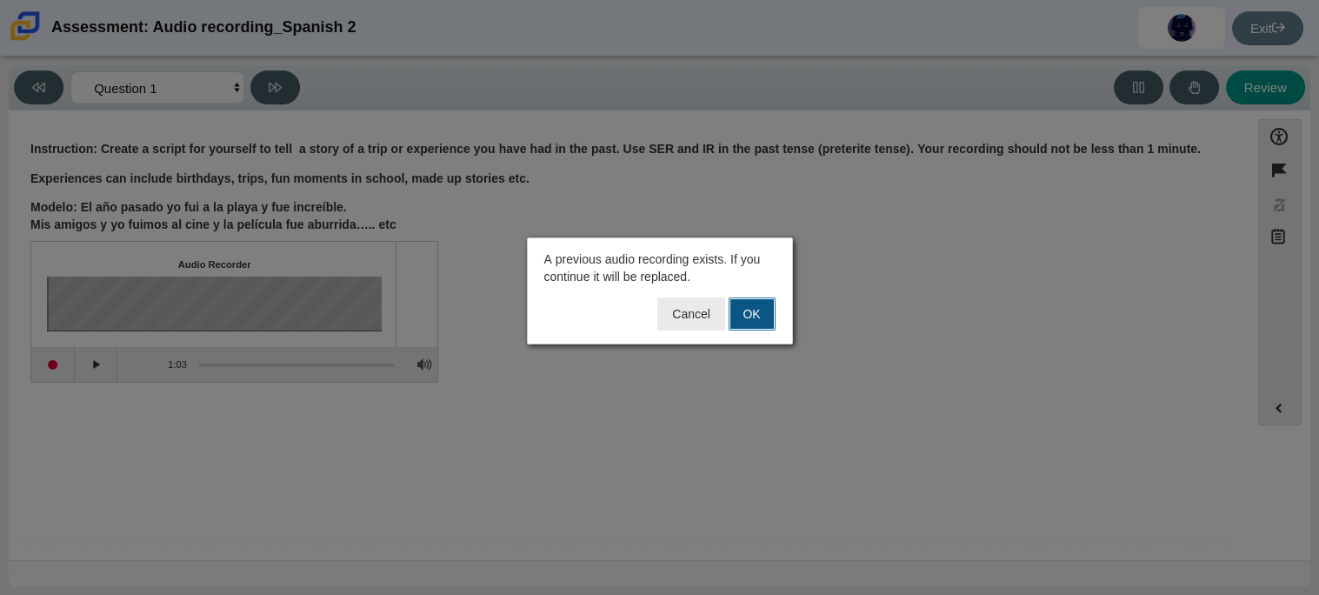
click at [752, 315] on button "OK" at bounding box center [752, 313] width 47 height 33
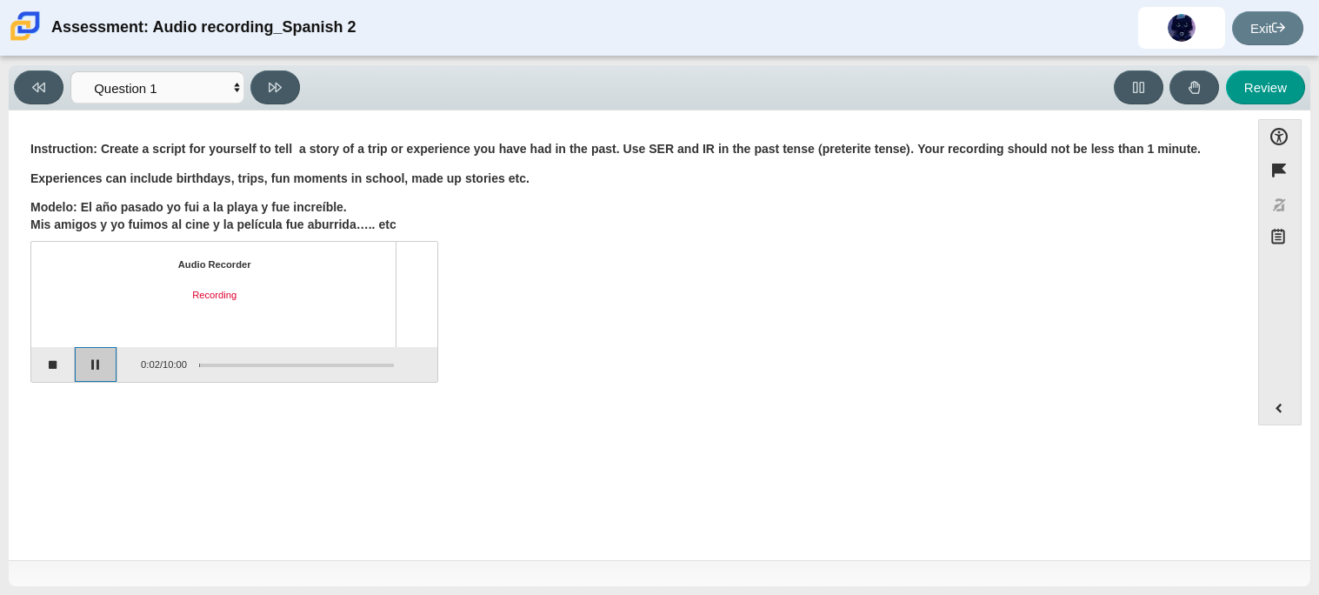
click at [98, 354] on button "Pause" at bounding box center [96, 364] width 43 height 35
click at [63, 358] on button "Stop recording" at bounding box center [52, 364] width 43 height 35
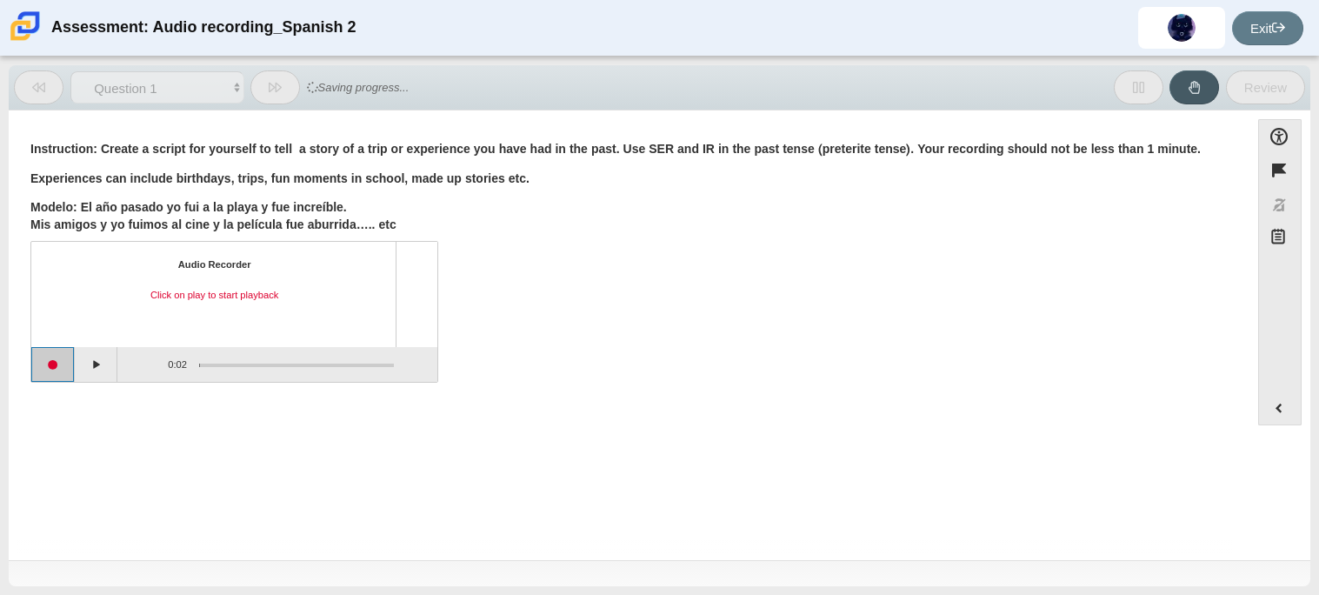
click at [63, 361] on button "Start recording" at bounding box center [52, 364] width 43 height 35
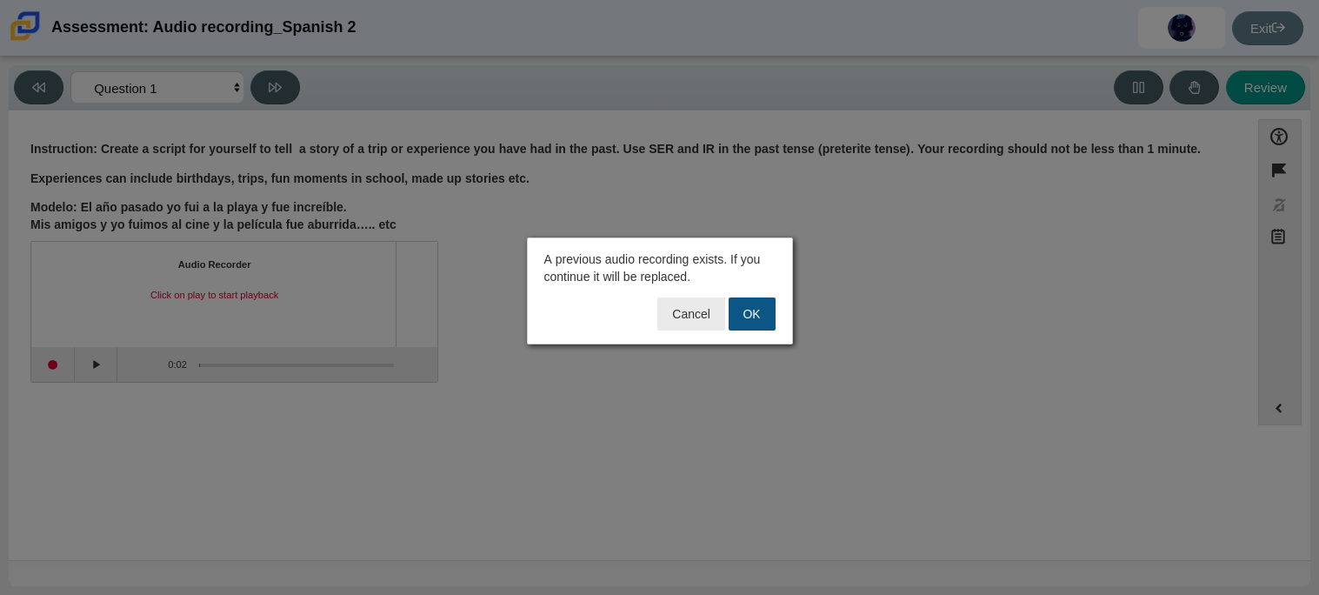
click at [762, 306] on button "OK" at bounding box center [752, 313] width 47 height 33
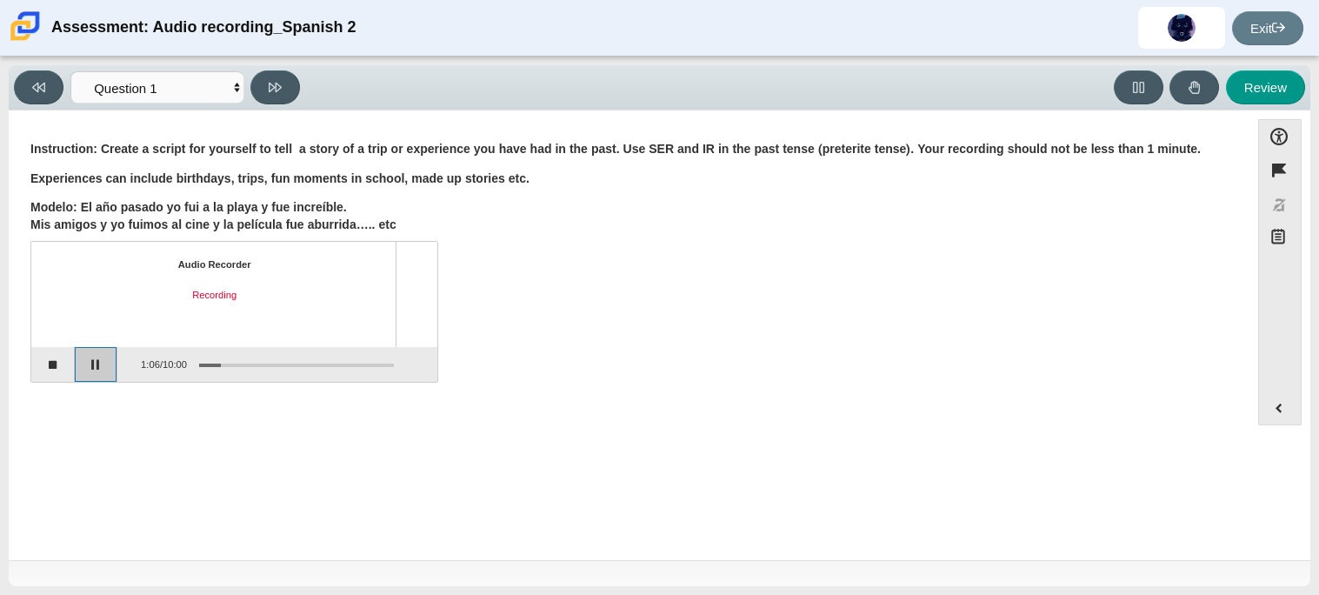
click at [93, 360] on button "Pause" at bounding box center [96, 364] width 43 height 35
click at [739, 367] on div "Audio Recorder Recording paused 1:07 / 10:00" at bounding box center [628, 313] width 1197 height 137
click at [58, 363] on button "Stop recording" at bounding box center [52, 364] width 43 height 35
click at [95, 363] on button "Play" at bounding box center [96, 364] width 43 height 35
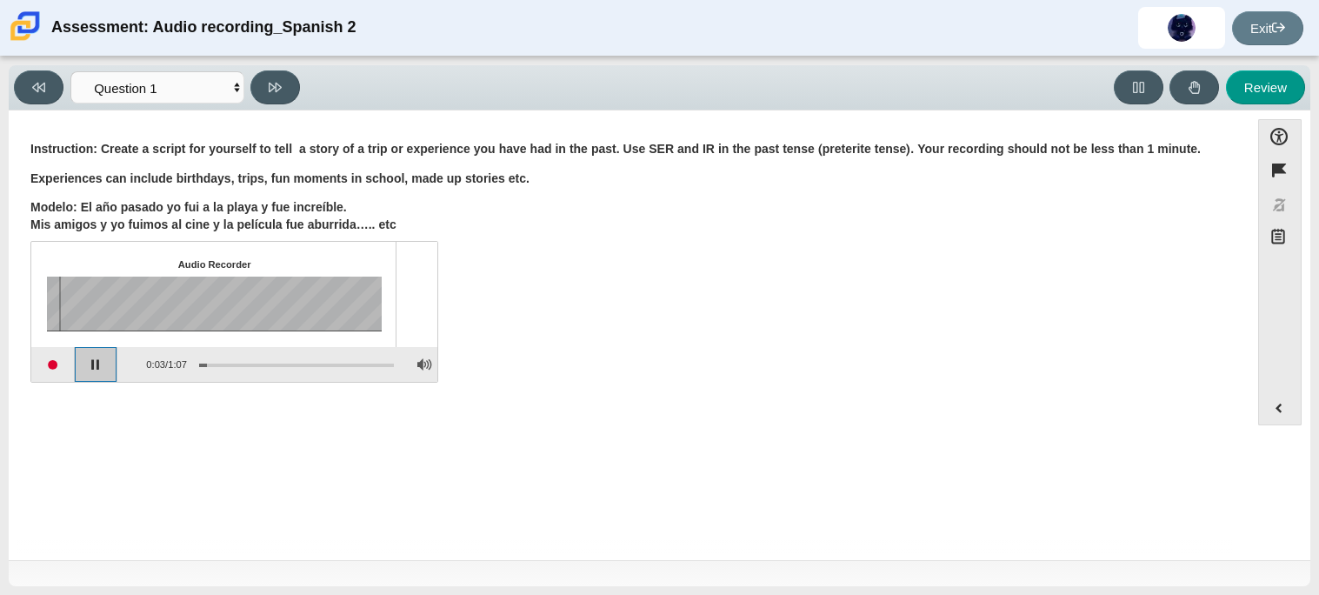
click at [103, 370] on button "Pause playback" at bounding box center [96, 364] width 43 height 35
click at [103, 370] on button "Continue playback" at bounding box center [96, 364] width 43 height 35
click at [103, 370] on button "Pause playback" at bounding box center [96, 364] width 43 height 35
click at [103, 370] on button "Continue playback" at bounding box center [96, 364] width 43 height 35
click at [92, 369] on button "Pause playback" at bounding box center [96, 364] width 43 height 35
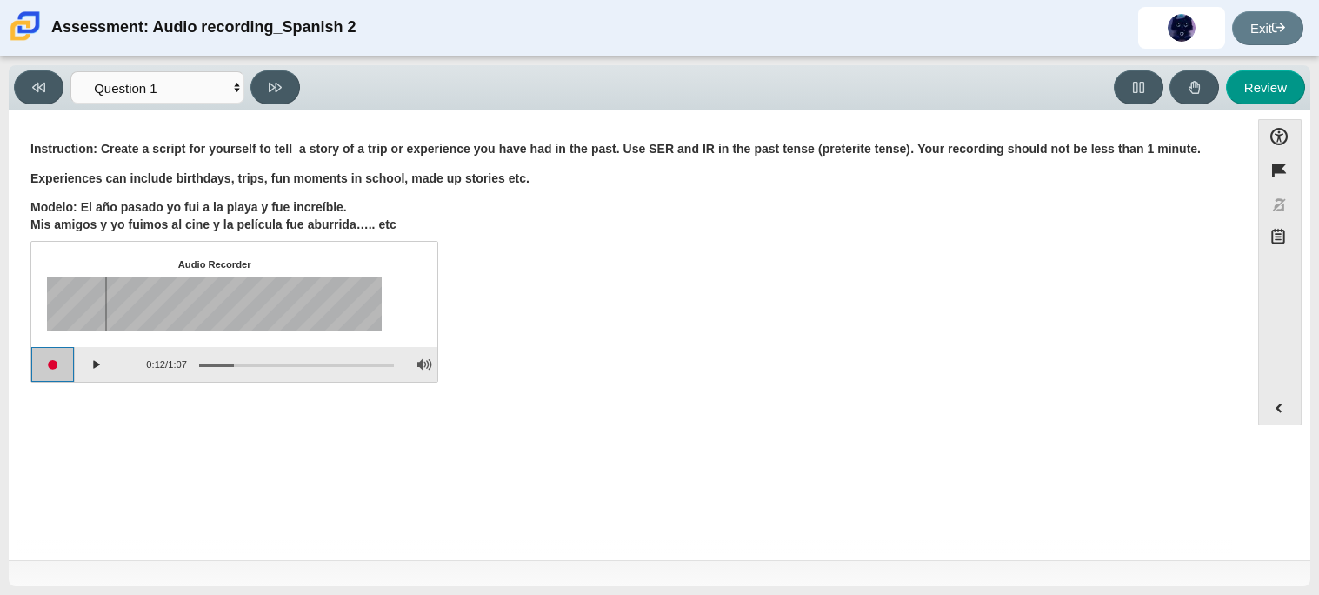
click at [42, 365] on button "Start recording" at bounding box center [52, 364] width 43 height 35
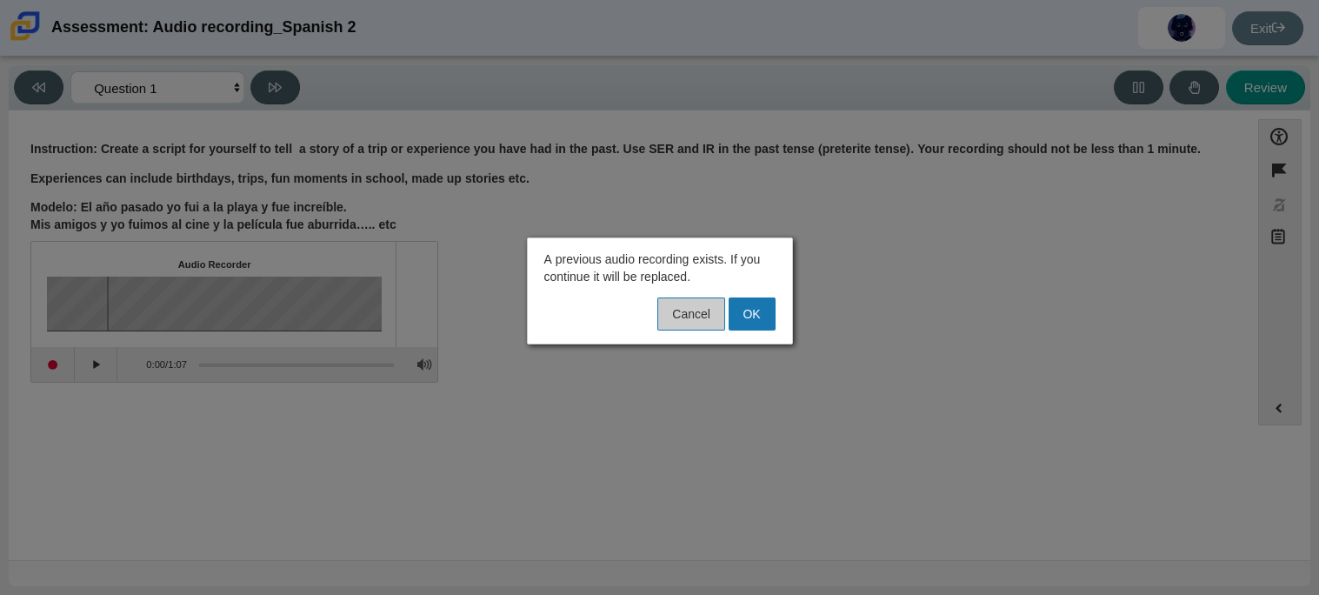
click at [685, 312] on button "Cancel" at bounding box center [690, 313] width 67 height 33
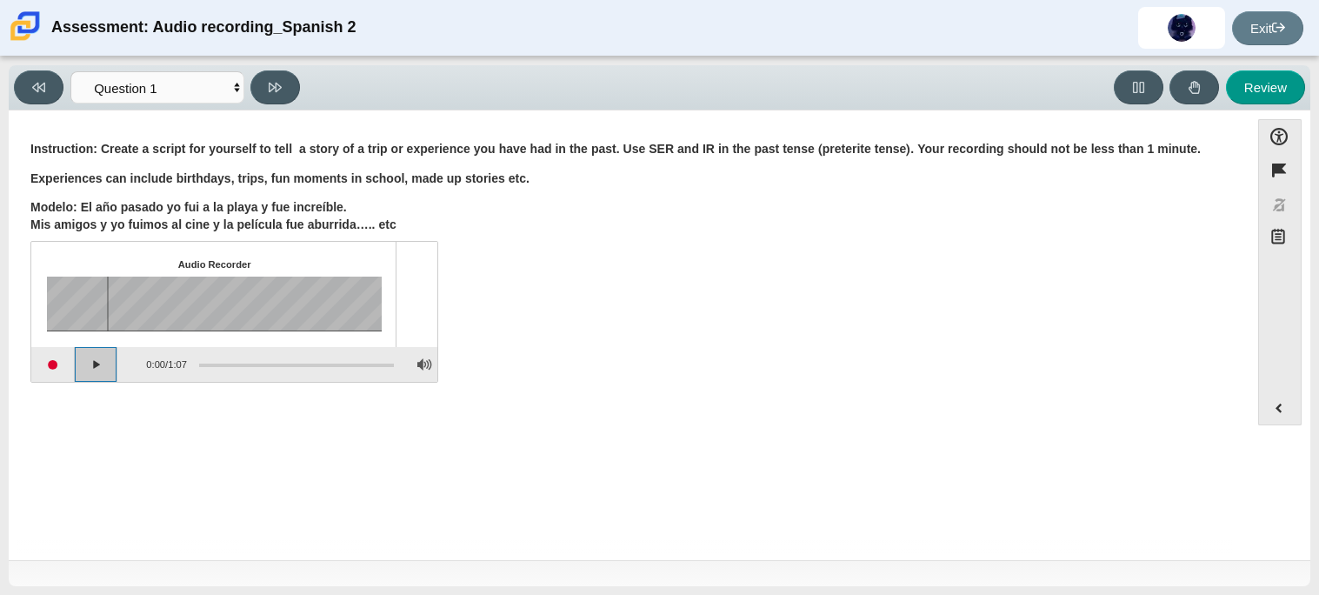
click at [81, 374] on button "Play" at bounding box center [96, 364] width 43 height 35
click at [81, 374] on button "Pause playback" at bounding box center [96, 364] width 43 height 35
click at [82, 375] on button "Continue playback" at bounding box center [96, 364] width 43 height 35
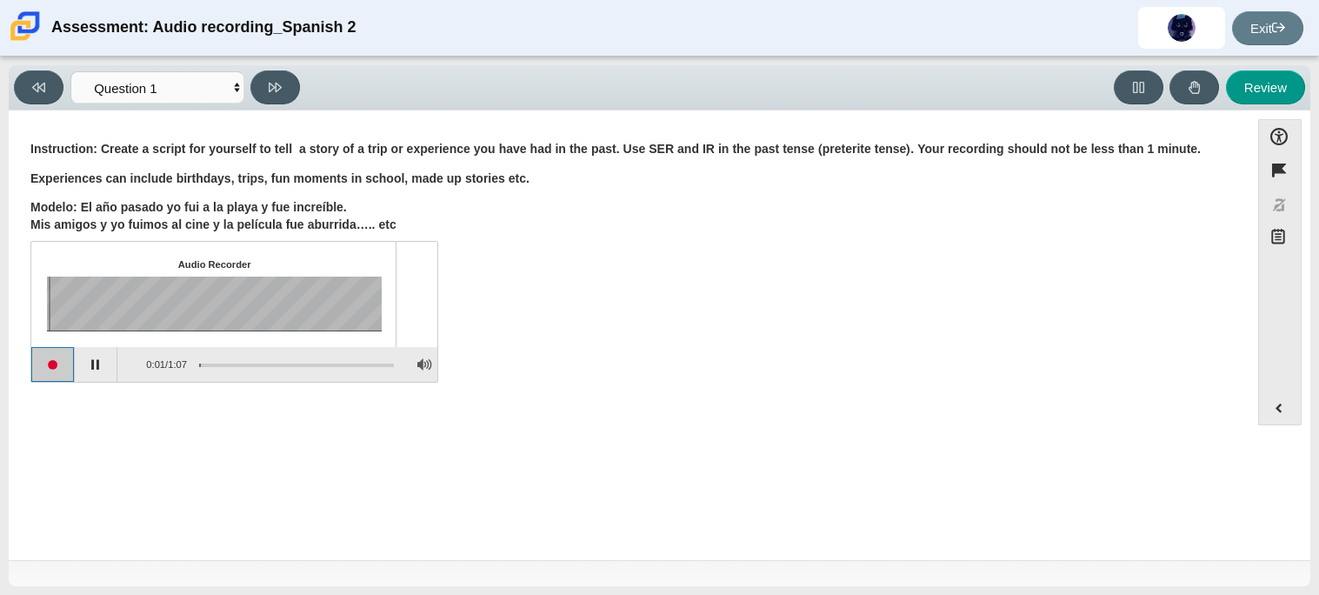
click at [47, 368] on button "Start recording" at bounding box center [52, 364] width 43 height 35
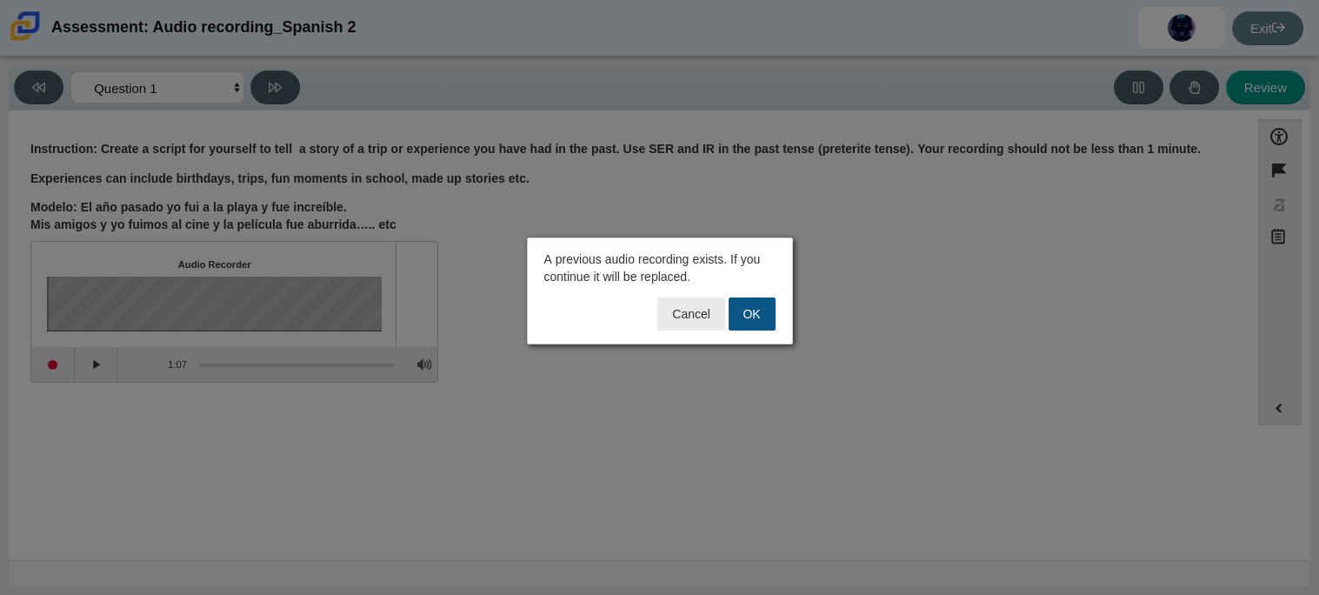
click at [750, 317] on button "OK" at bounding box center [752, 313] width 47 height 33
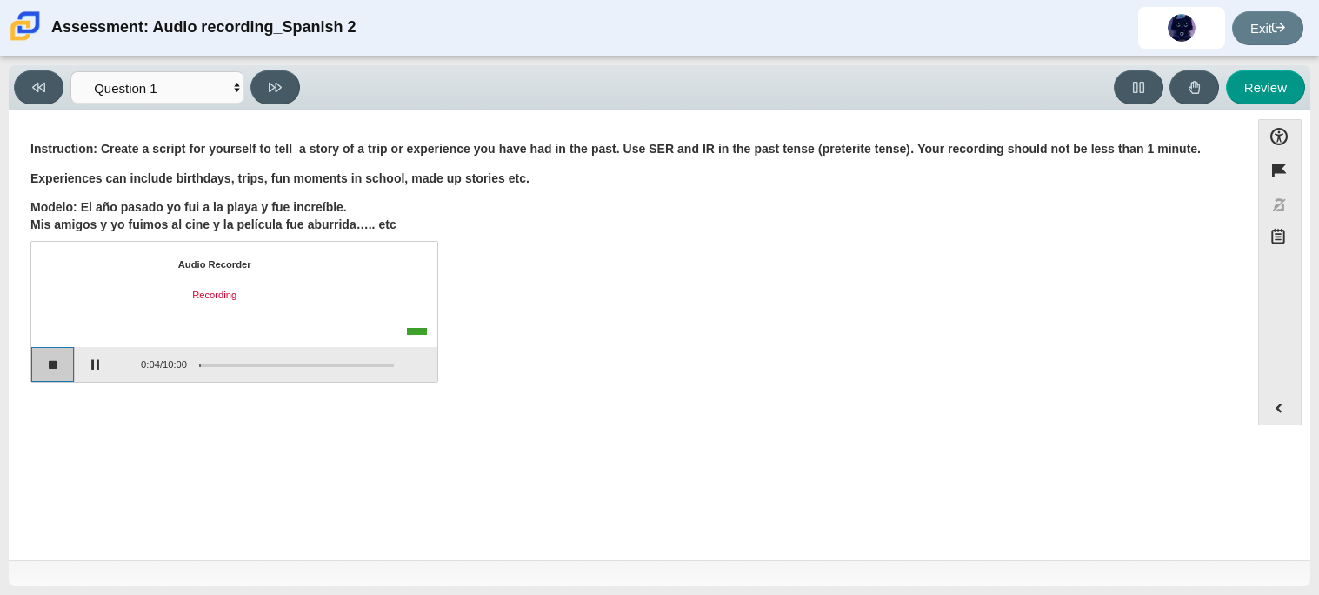
click at [63, 365] on button "Stop recording" at bounding box center [52, 364] width 43 height 35
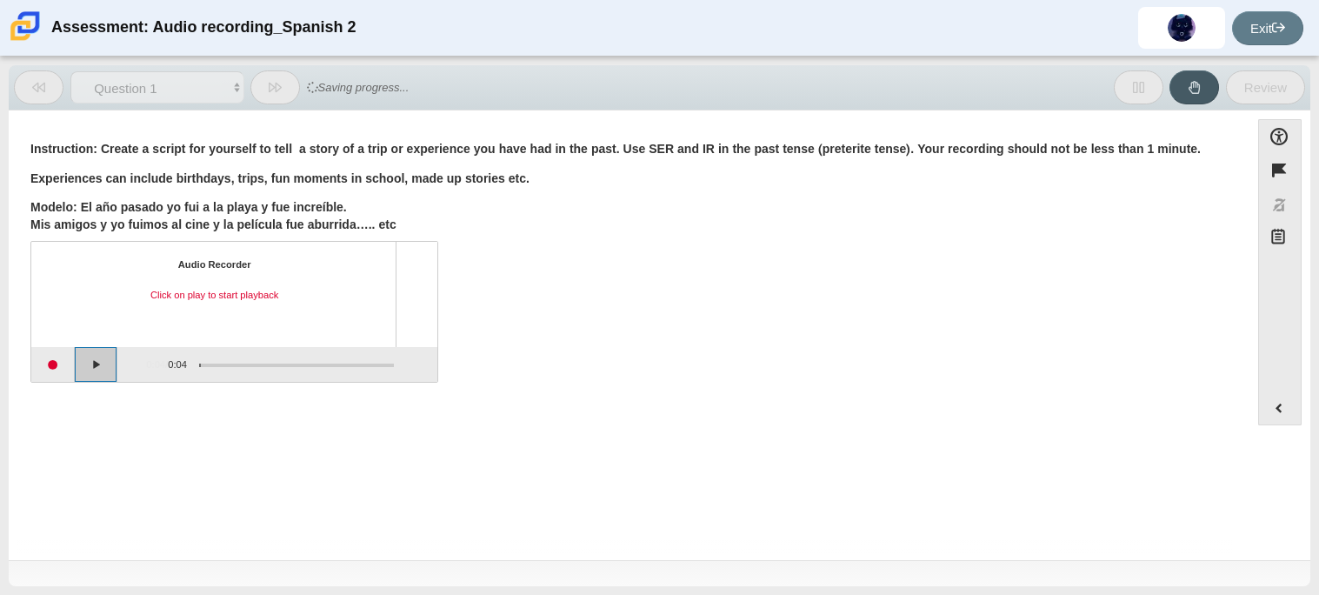
click at [98, 362] on button "Play" at bounding box center [96, 364] width 43 height 35
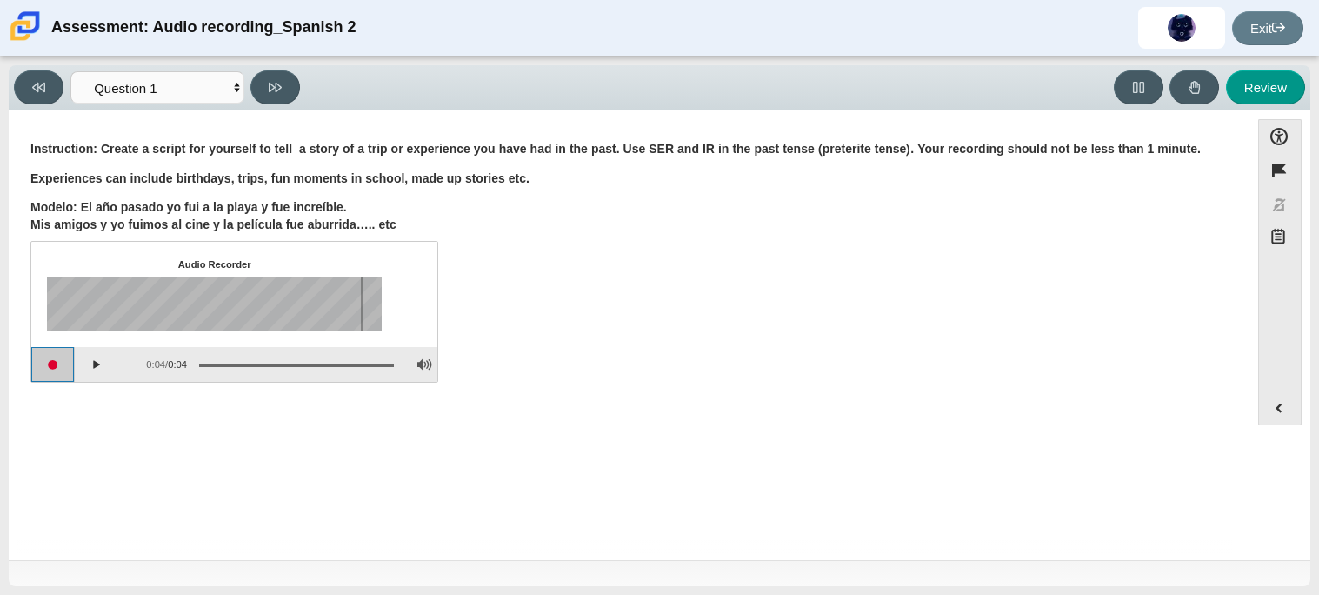
click at [54, 363] on button "Start recording" at bounding box center [52, 364] width 43 height 35
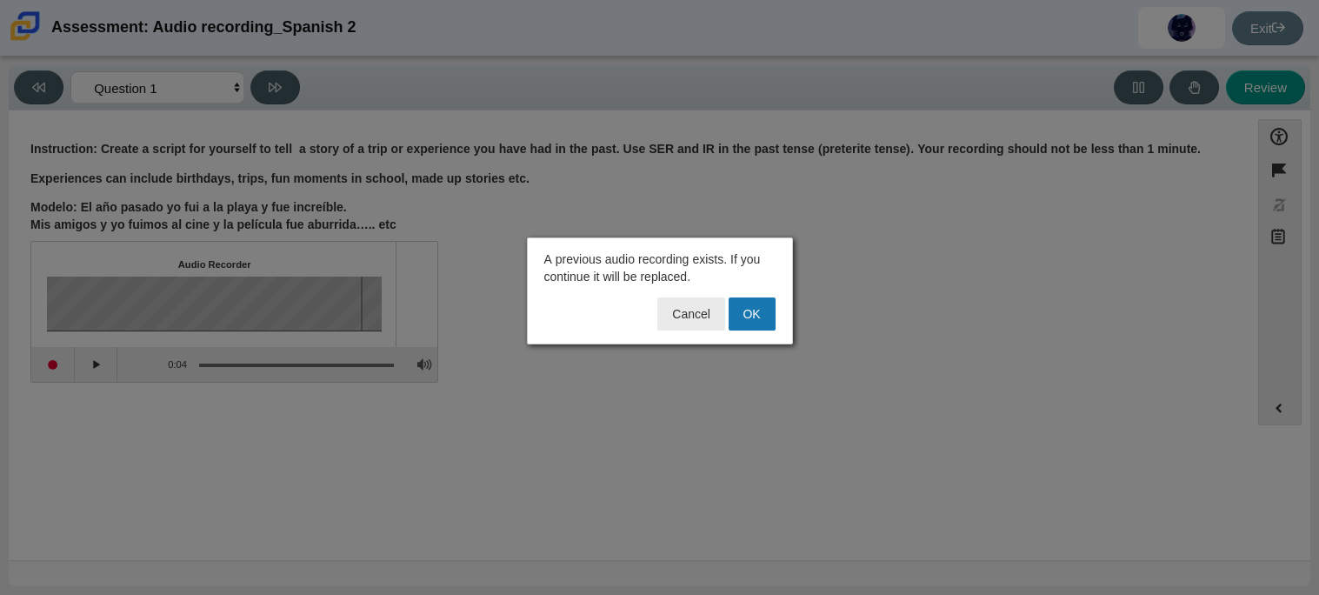
click at [673, 366] on div at bounding box center [659, 297] width 1319 height 595
click at [757, 322] on button "OK" at bounding box center [752, 313] width 47 height 33
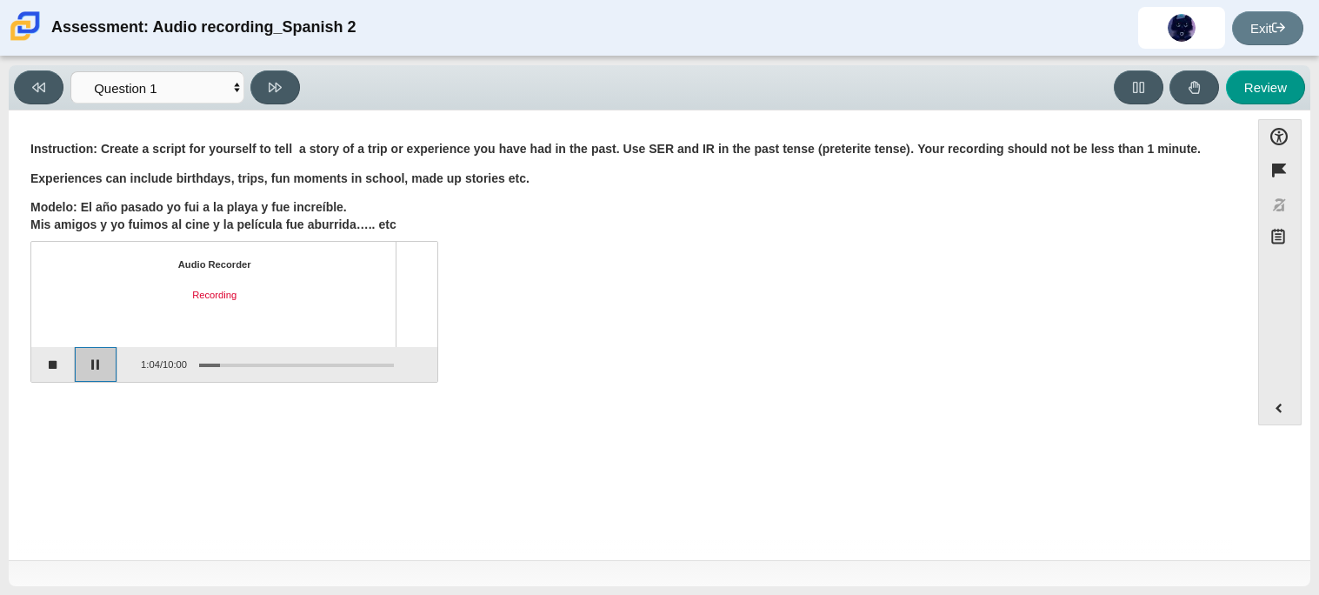
click at [94, 372] on button "Pause" at bounding box center [96, 364] width 43 height 35
click at [101, 362] on button "Continue recording" at bounding box center [96, 364] width 43 height 35
click at [101, 362] on button "Pause" at bounding box center [96, 364] width 43 height 35
click at [53, 369] on button "Stop recording" at bounding box center [52, 364] width 43 height 35
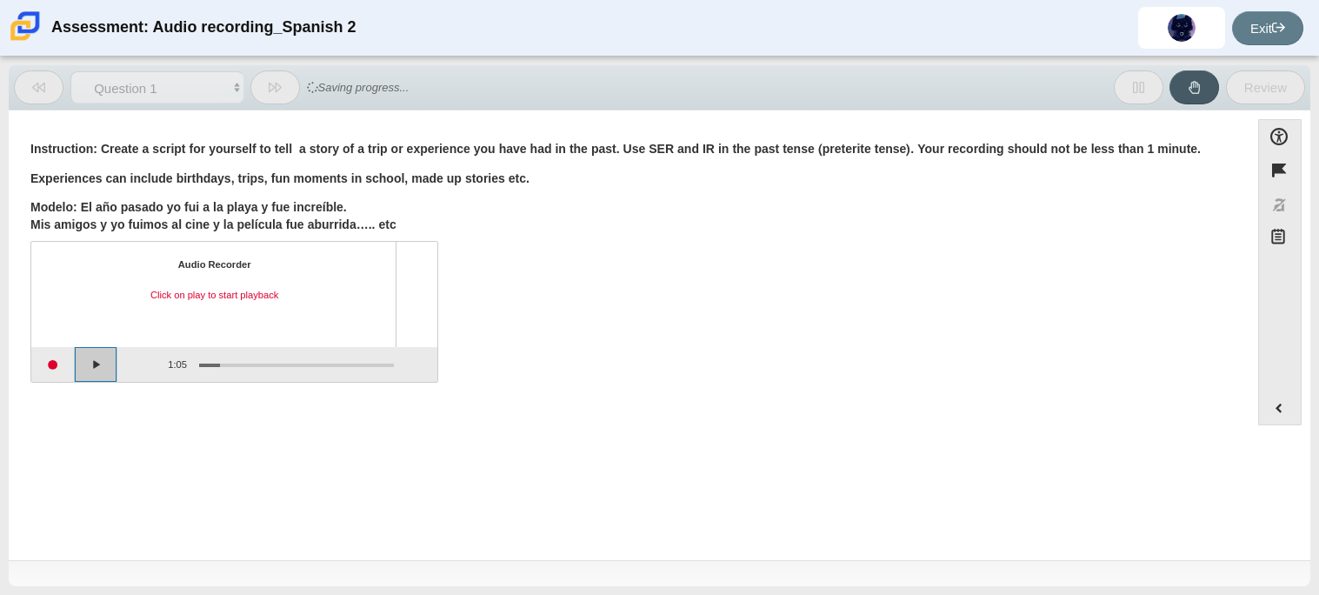
click at [97, 367] on button "Play" at bounding box center [96, 364] width 43 height 35
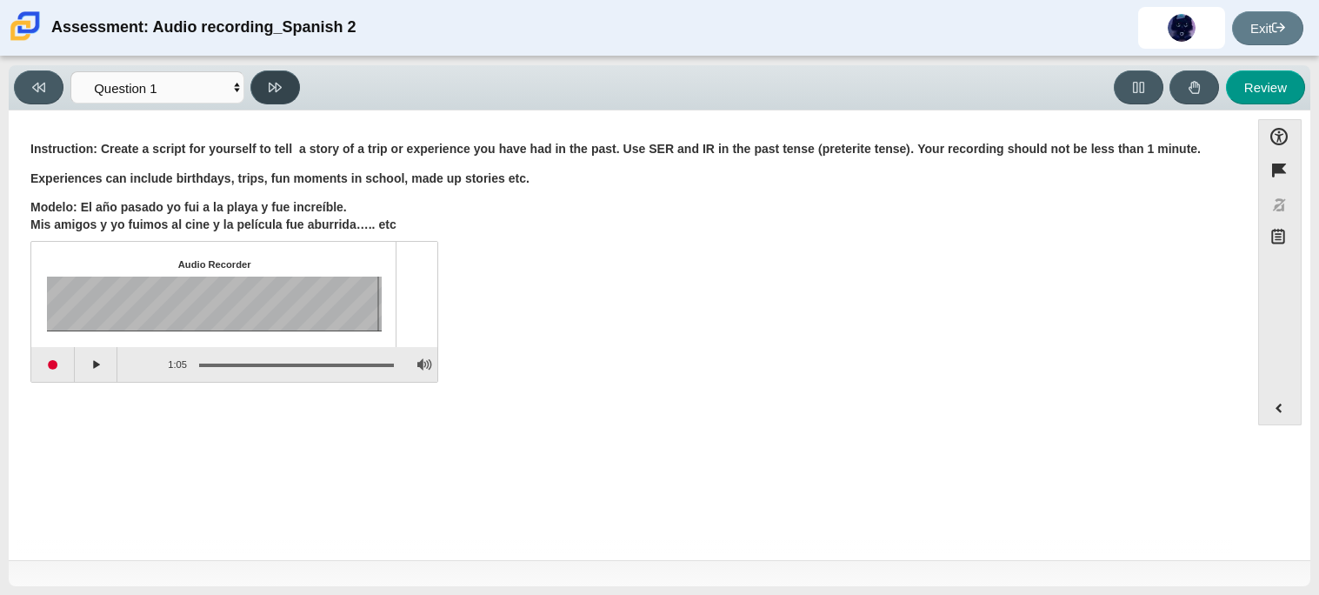
click at [286, 73] on button at bounding box center [275, 87] width 50 height 34
select select "review"
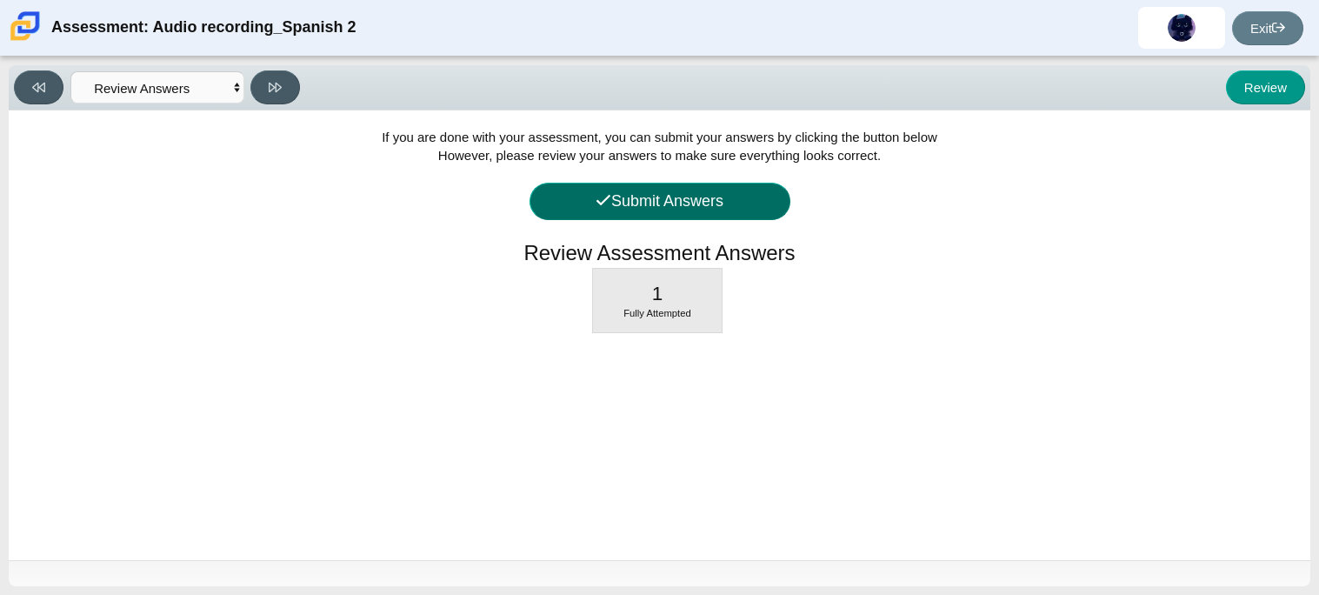
click at [631, 206] on button "Submit Answers" at bounding box center [660, 201] width 261 height 37
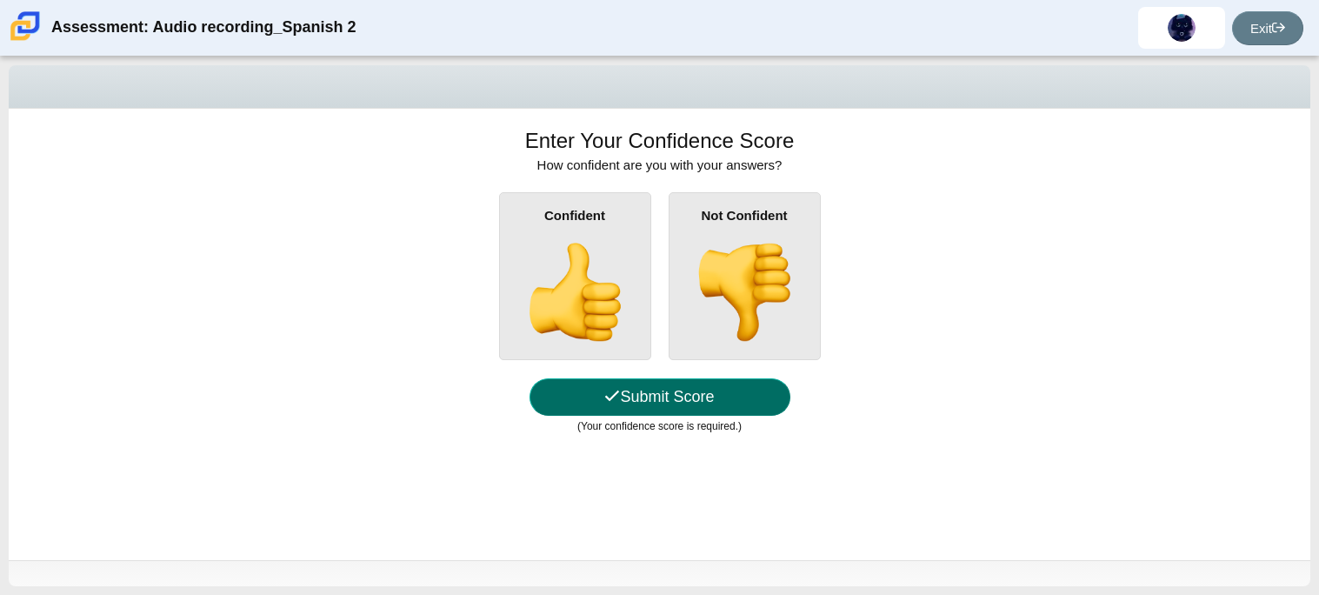
click at [648, 403] on button "Submit Score" at bounding box center [660, 396] width 261 height 37
click at [647, 407] on button "Submit Score" at bounding box center [660, 396] width 261 height 37
click at [589, 331] on img at bounding box center [574, 292] width 99 height 99
click at [0, 0] on input "Confident" at bounding box center [0, 0] width 0 height 0
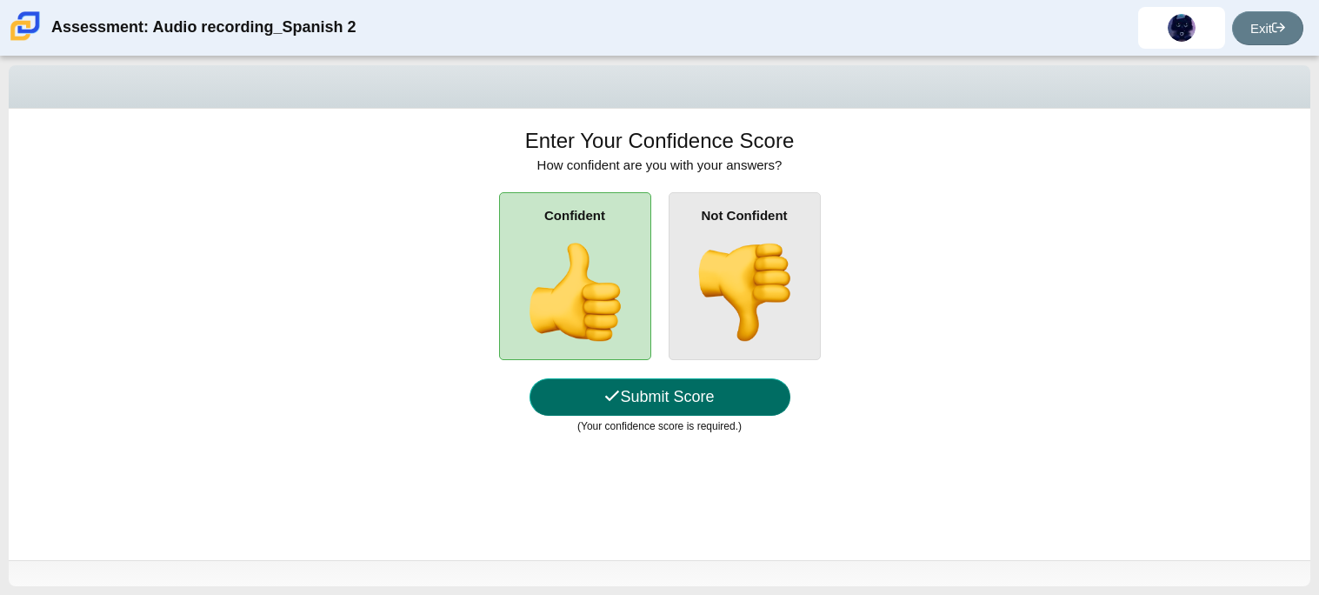
click at [670, 410] on button "Submit Score" at bounding box center [660, 396] width 261 height 37
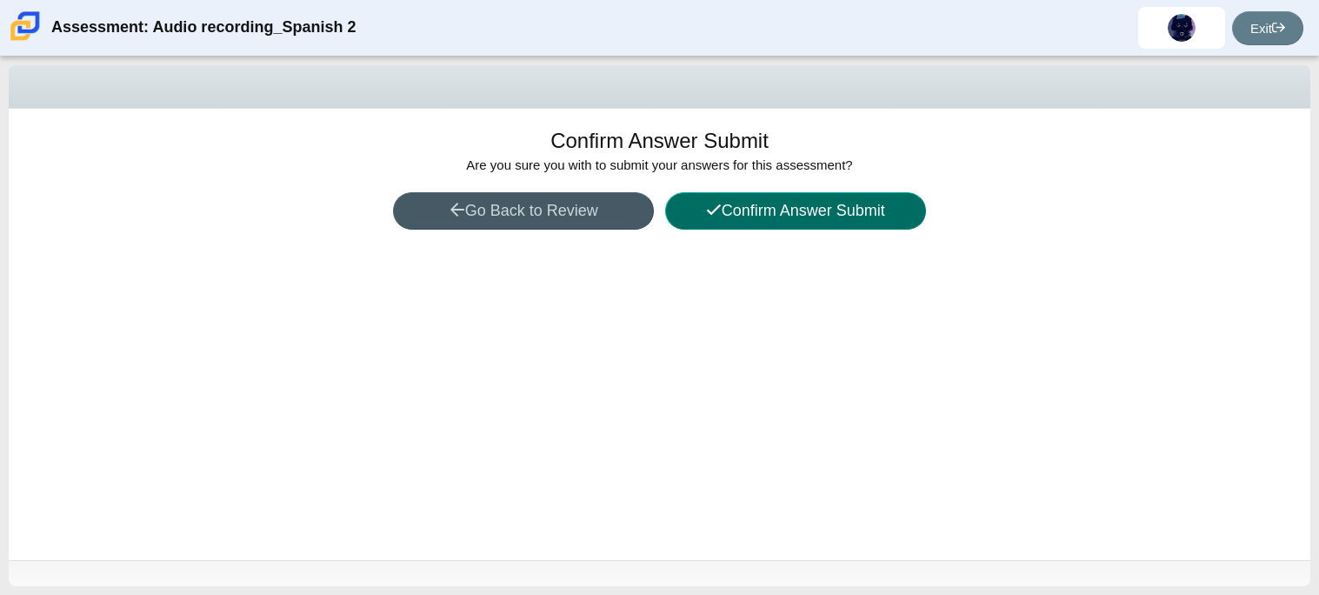
click at [797, 223] on button "Confirm Answer Submit" at bounding box center [795, 210] width 261 height 37
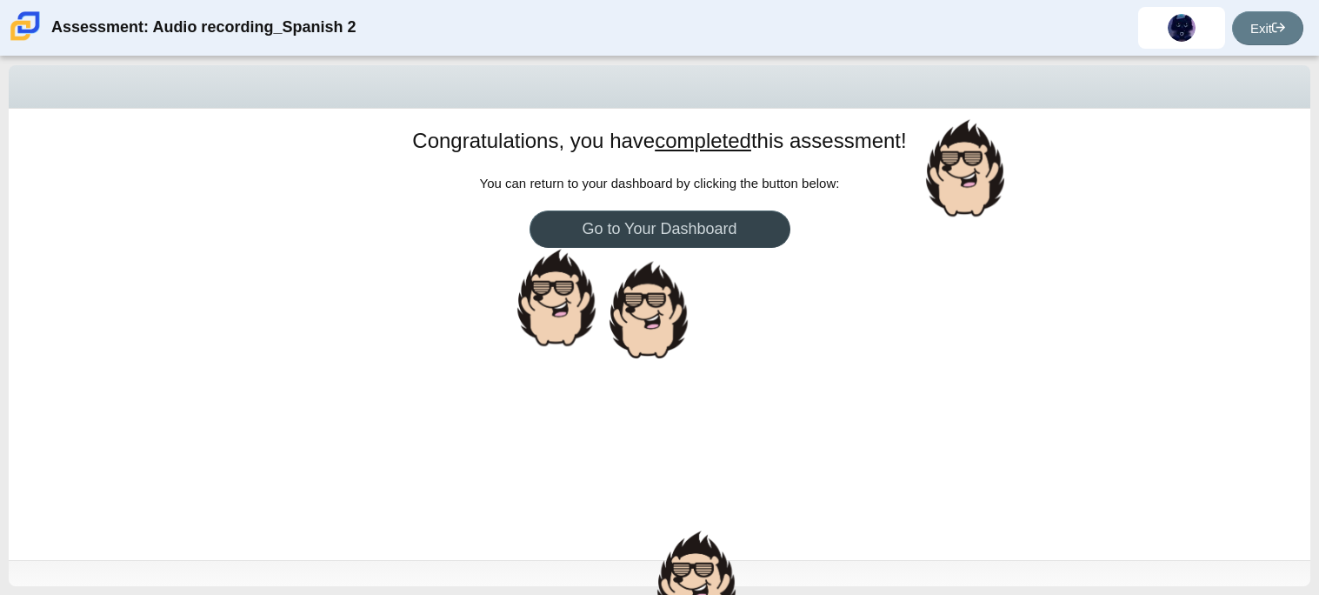
click at [751, 229] on link "Go to Your Dashboard" at bounding box center [660, 228] width 261 height 37
